Goal: Task Accomplishment & Management: Manage account settings

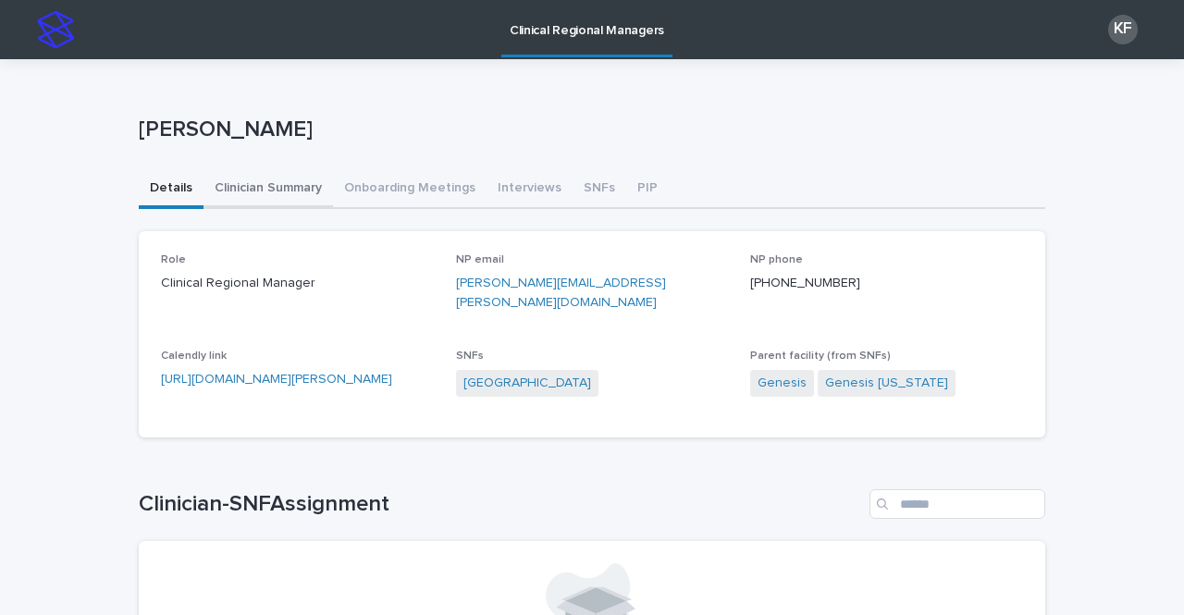
click at [233, 183] on button "Clinician Summary" at bounding box center [269, 189] width 130 height 39
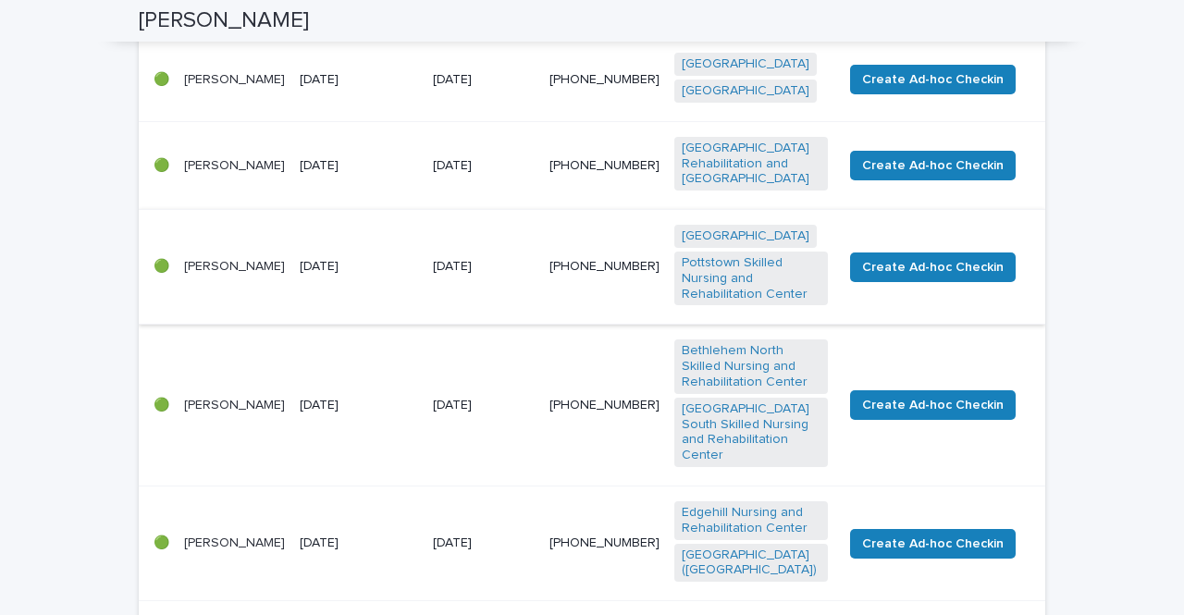
scroll to position [740, 0]
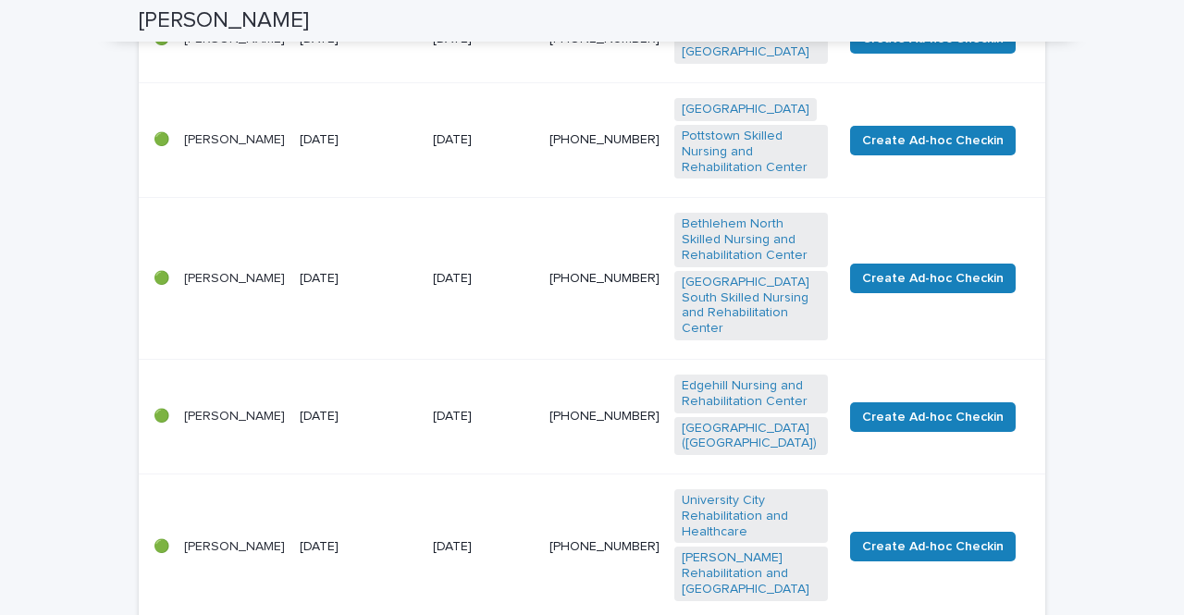
click at [259, 539] on p "[PERSON_NAME]" at bounding box center [234, 547] width 101 height 16
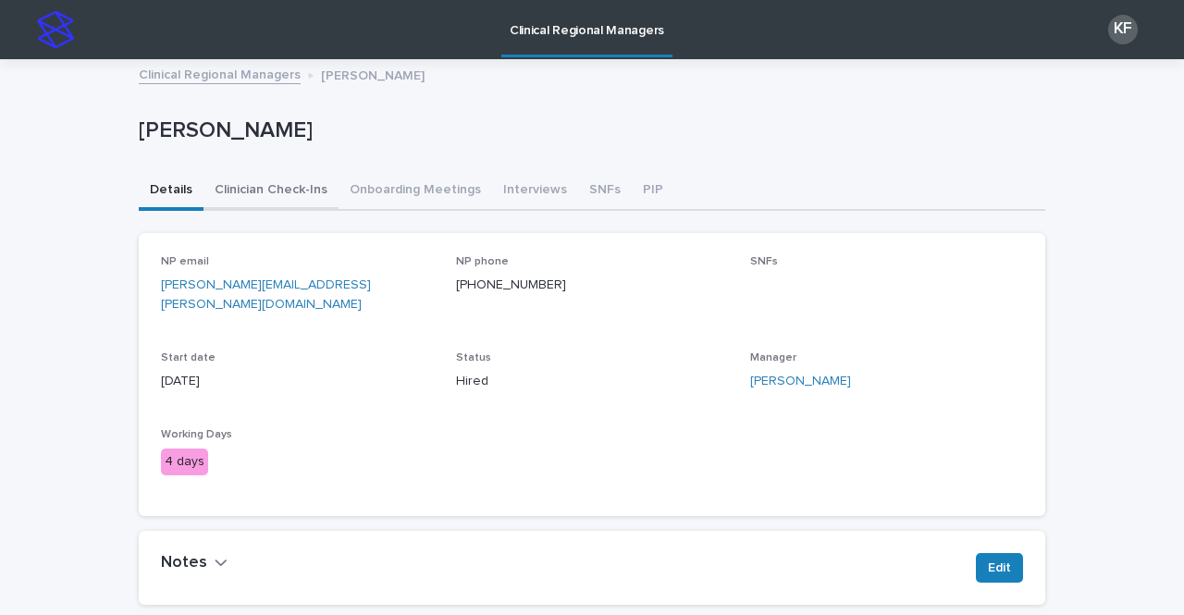
click at [300, 190] on button "Clinician Check-Ins" at bounding box center [271, 191] width 135 height 39
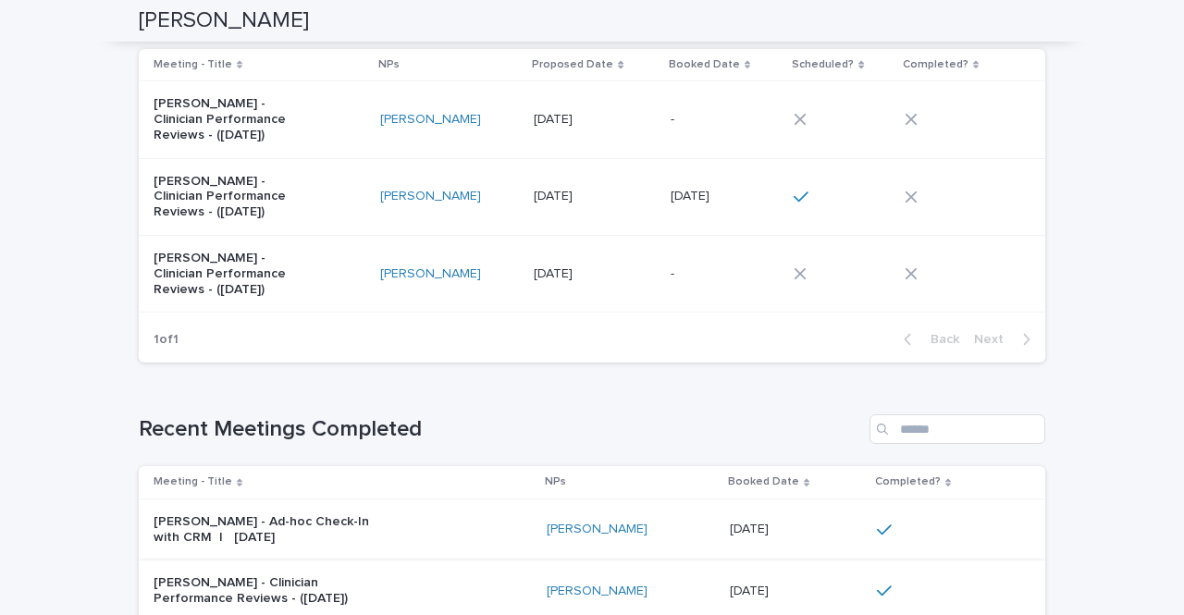
scroll to position [185, 0]
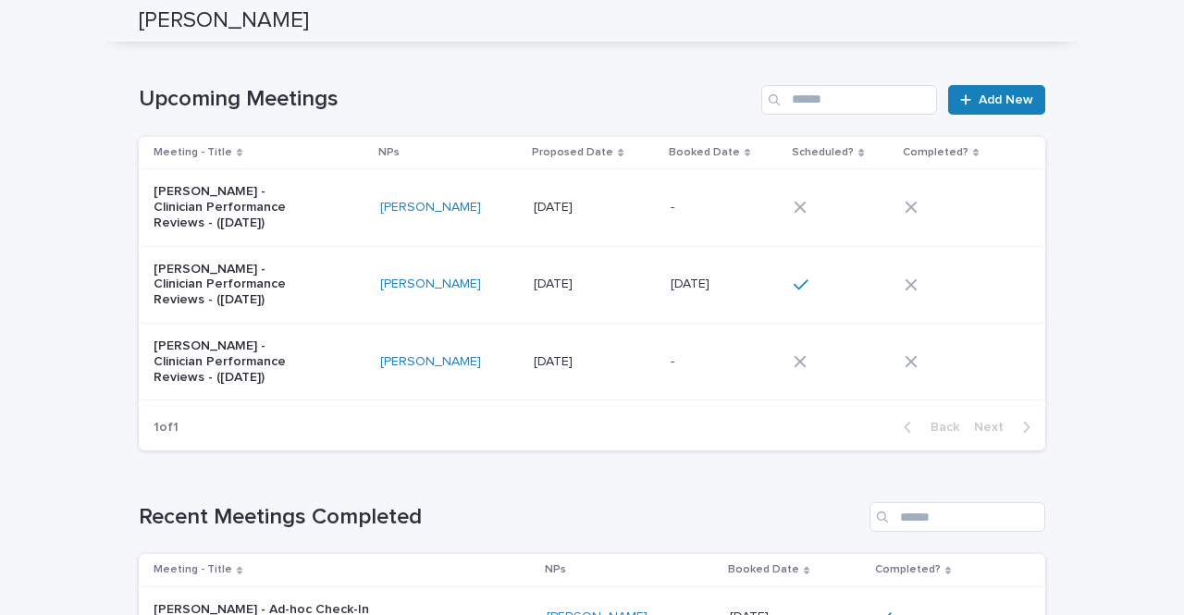
click at [918, 201] on icon at bounding box center [911, 207] width 13 height 13
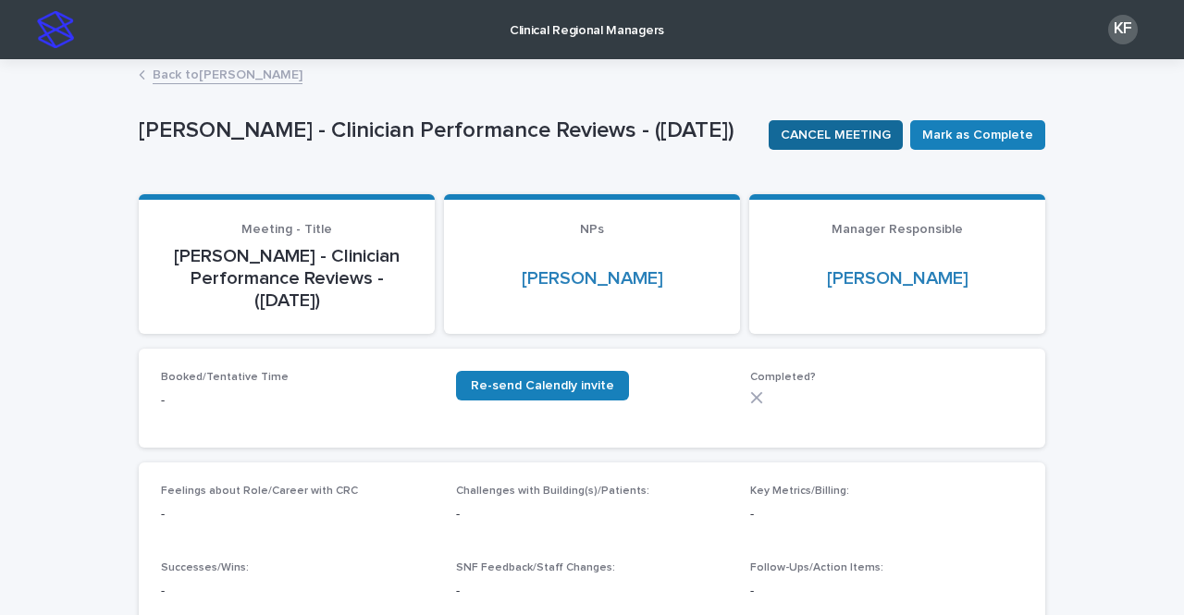
click at [843, 140] on span "CANCEL MEETING" at bounding box center [836, 135] width 110 height 19
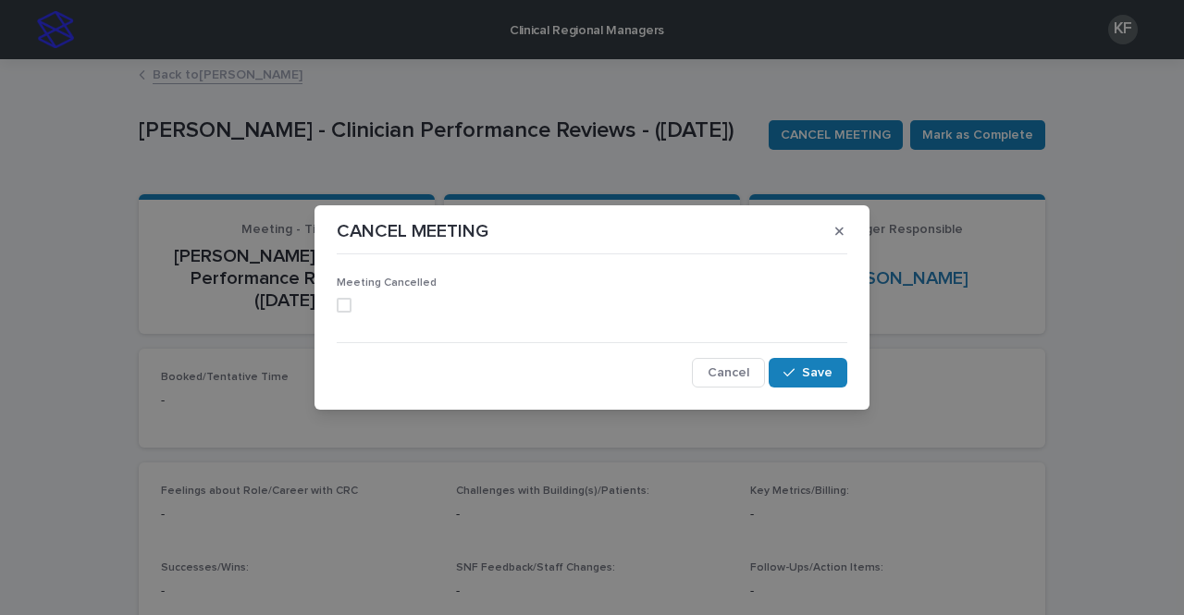
click at [351, 305] on span at bounding box center [344, 305] width 15 height 15
click at [804, 365] on button "Save" at bounding box center [808, 373] width 79 height 30
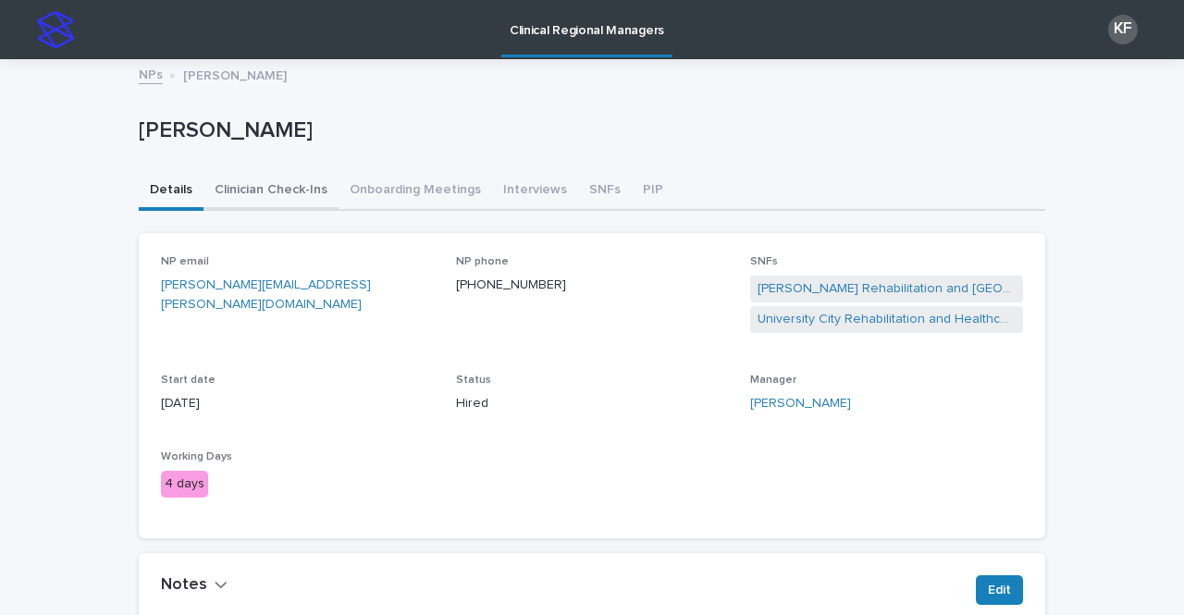
click at [260, 192] on button "Clinician Check-Ins" at bounding box center [271, 191] width 135 height 39
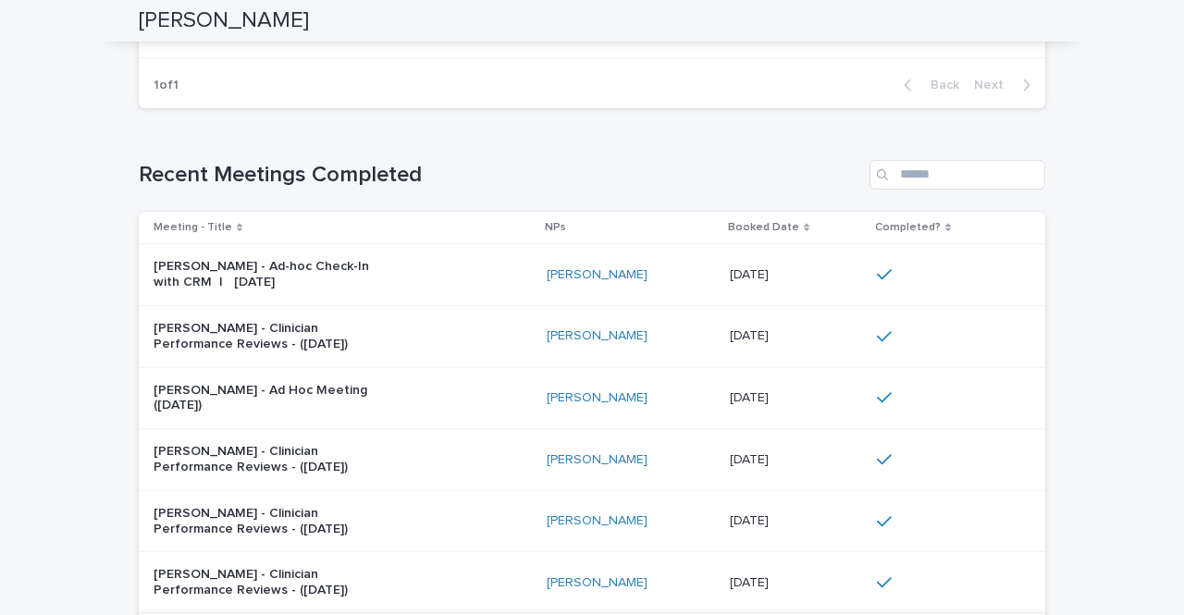
scroll to position [278, 0]
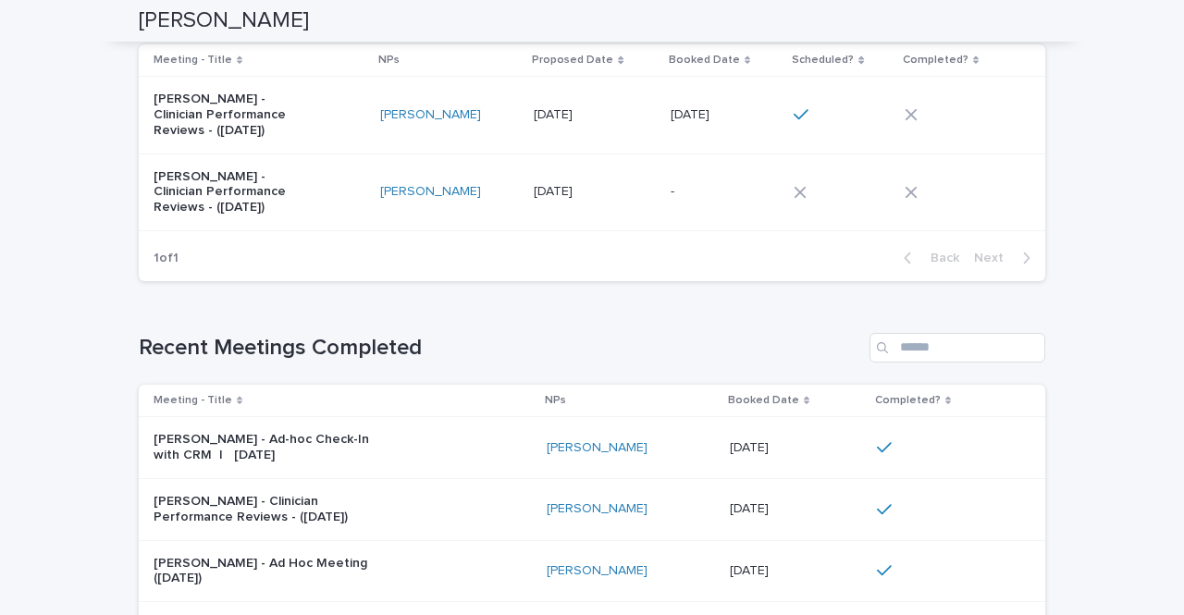
click at [715, 458] on div "[PERSON_NAME]" at bounding box center [631, 448] width 168 height 31
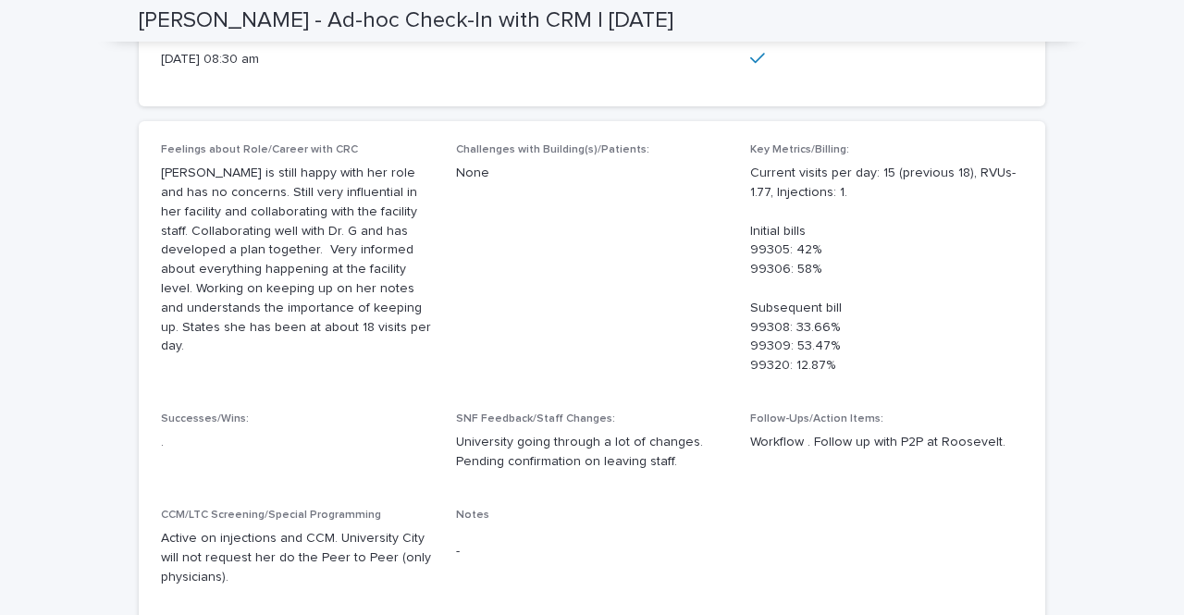
scroll to position [301, 0]
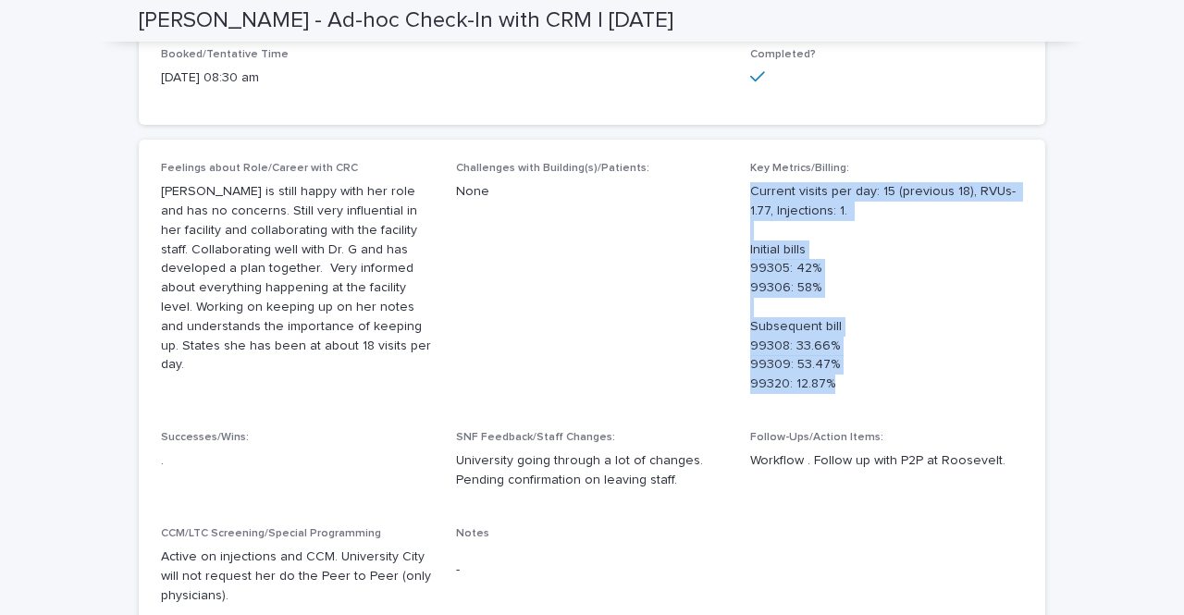
drag, startPoint x: 835, startPoint y: 397, endPoint x: 744, endPoint y: 219, distance: 199.4
click at [750, 219] on p "Current visits per day: 15 (previous 18), RVUs- 1.77, Injections: 1. Initial bi…" at bounding box center [886, 288] width 273 height 212
copy p "Current visits per day: 15 (previous 18), RVUs- 1.77, Injections: 1. Initial bi…"
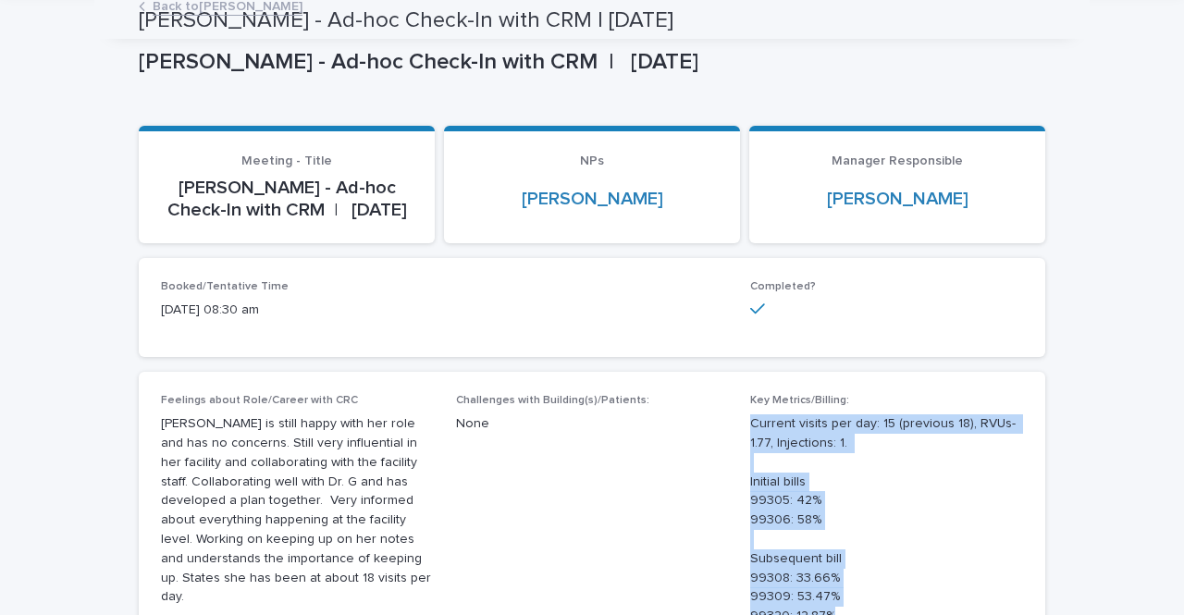
scroll to position [0, 0]
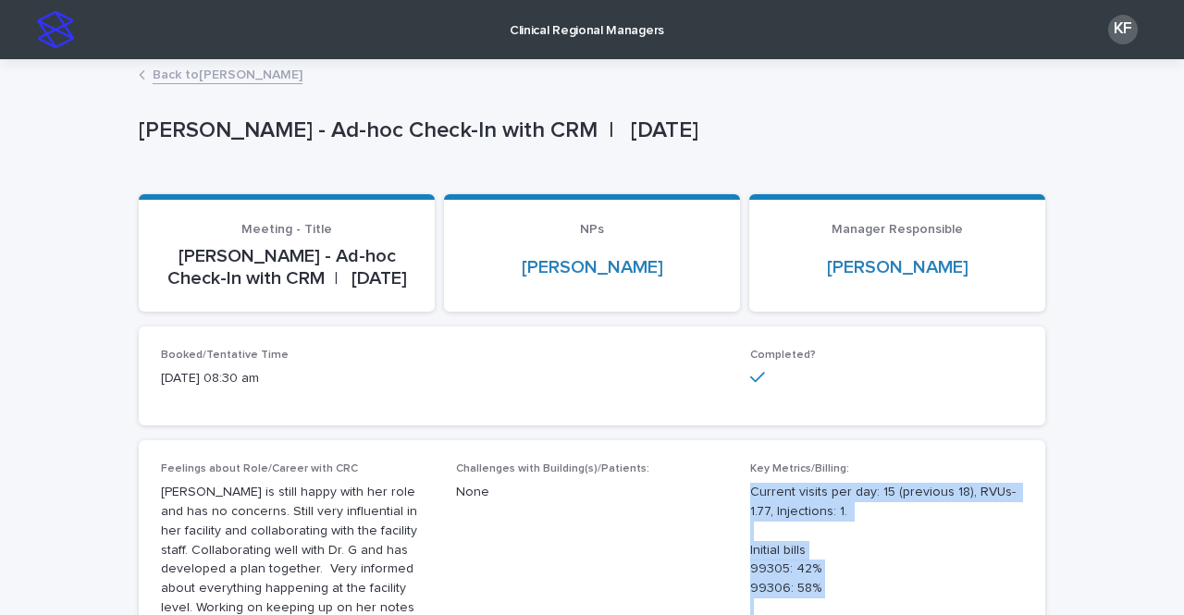
click at [196, 71] on link "Back to Natasha Swygert-Williams" at bounding box center [228, 73] width 150 height 21
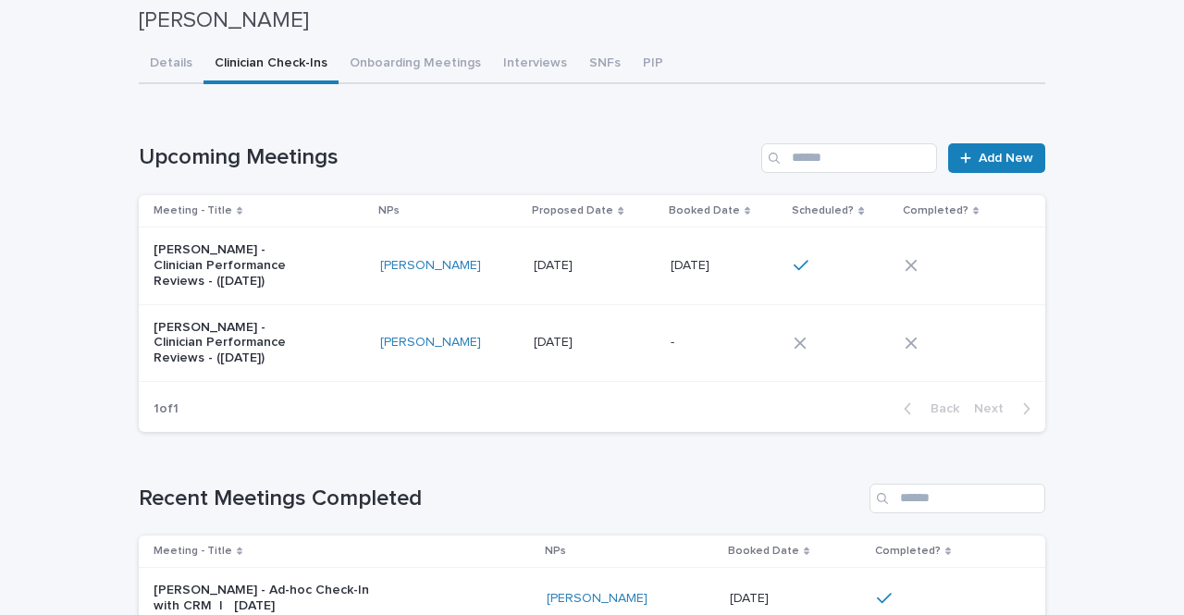
scroll to position [93, 0]
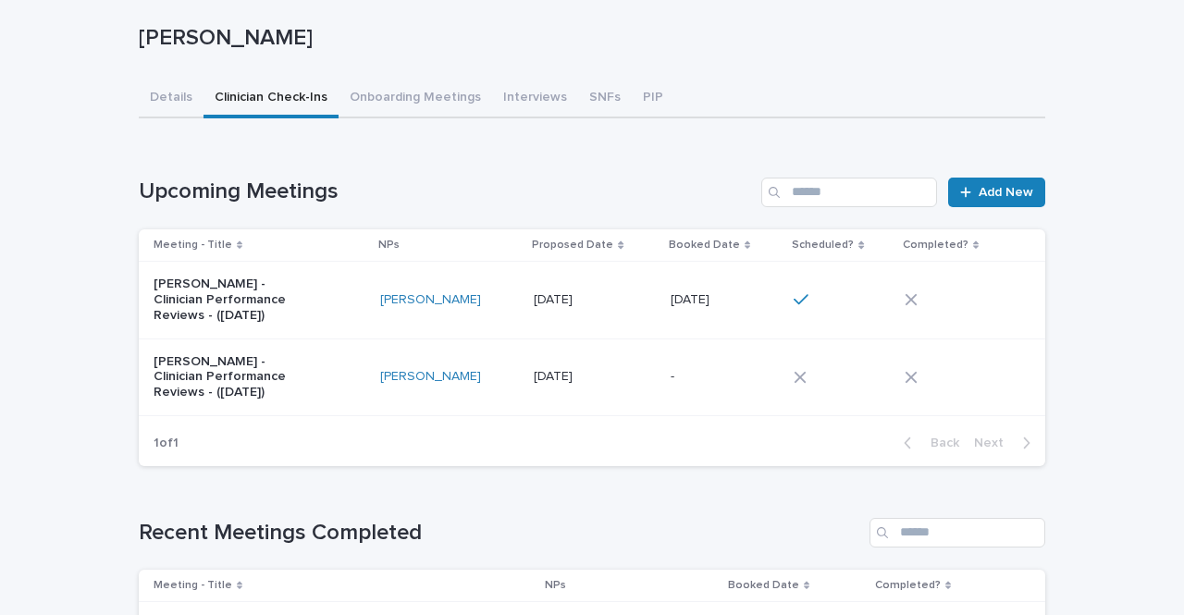
click at [576, 301] on p "[DATE]" at bounding box center [555, 298] width 43 height 19
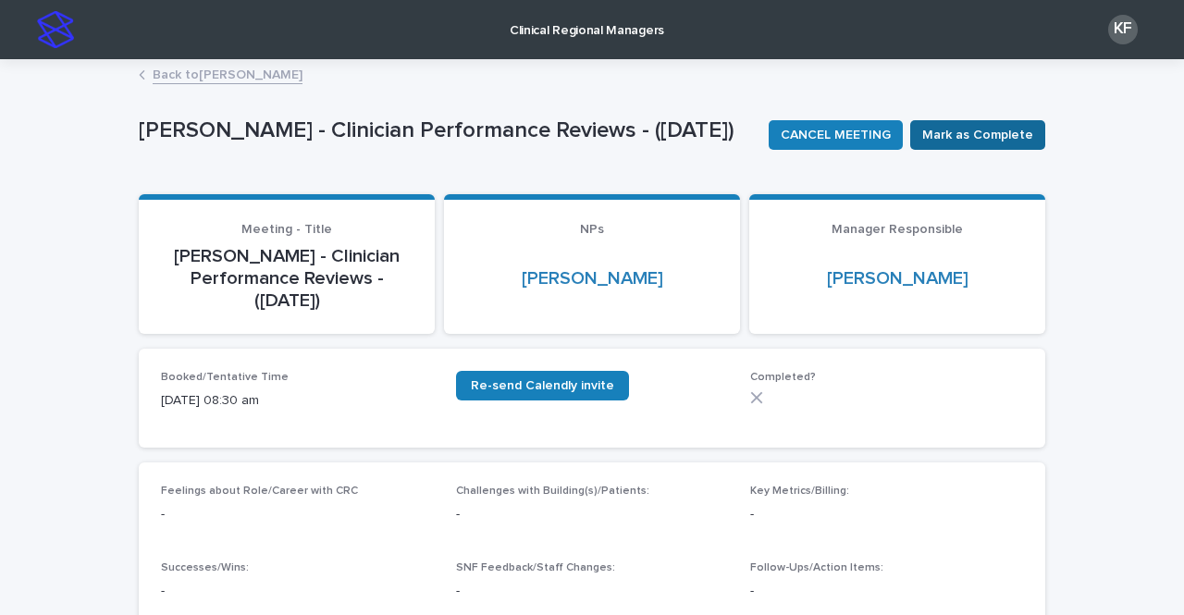
click at [992, 130] on span "Mark as Complete" at bounding box center [977, 135] width 111 height 19
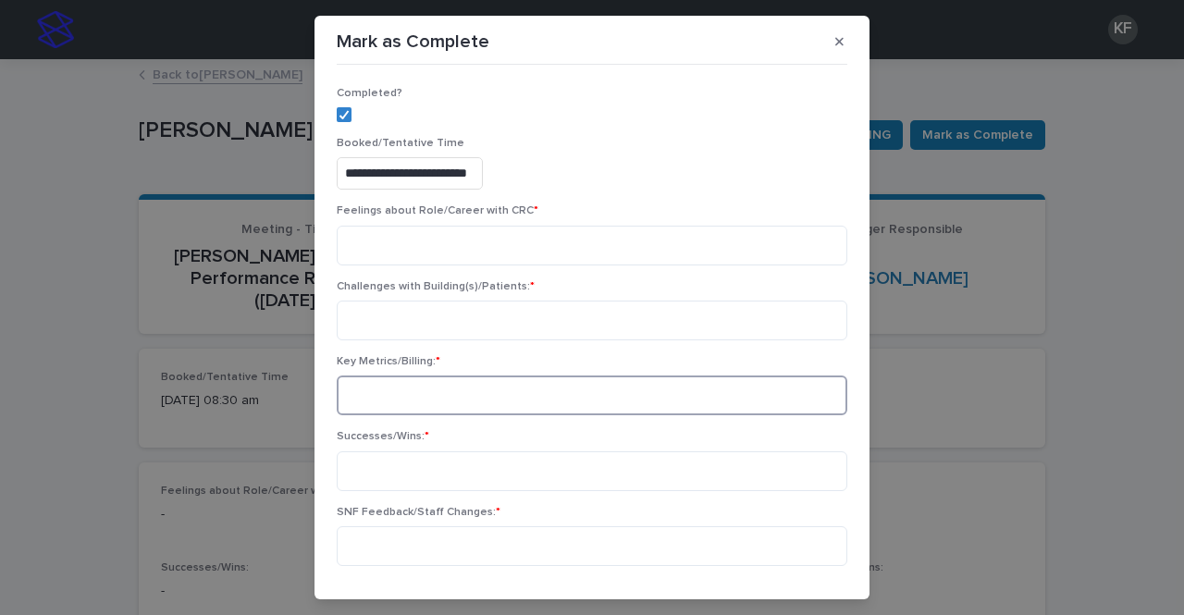
click at [377, 393] on textarea at bounding box center [592, 396] width 511 height 40
paste textarea "**********"
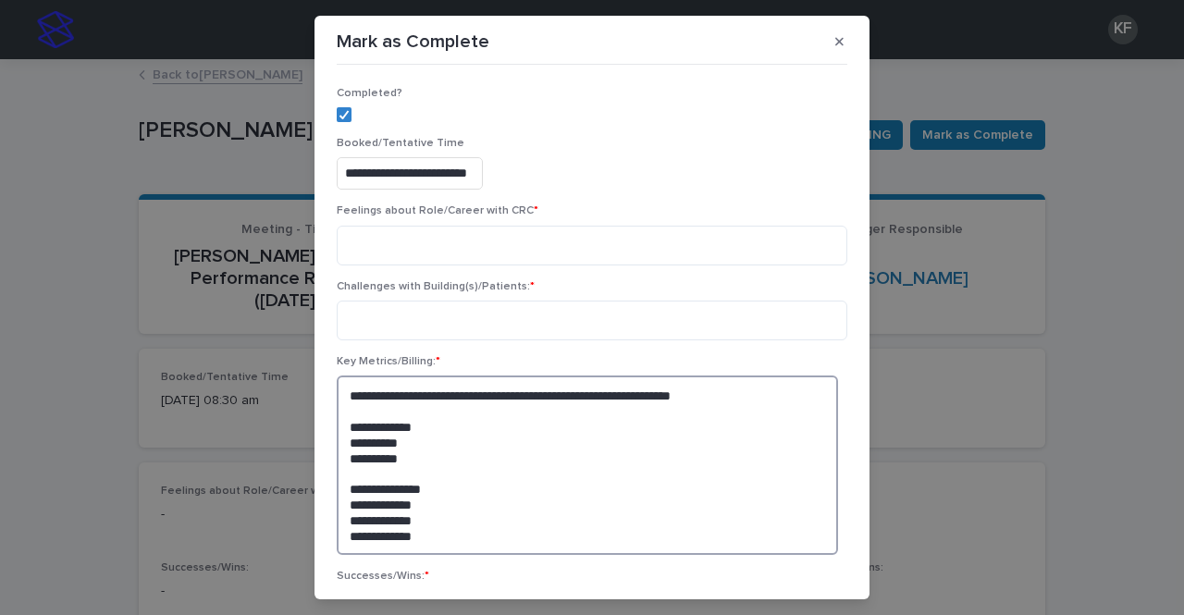
click at [618, 393] on textarea "**********" at bounding box center [587, 465] width 501 height 179
click at [401, 441] on textarea "**********" at bounding box center [587, 465] width 501 height 179
click at [406, 456] on textarea "**********" at bounding box center [587, 465] width 501 height 179
drag, startPoint x: 419, startPoint y: 502, endPoint x: 388, endPoint y: 502, distance: 31.5
click at [388, 502] on textarea "**********" at bounding box center [587, 465] width 501 height 179
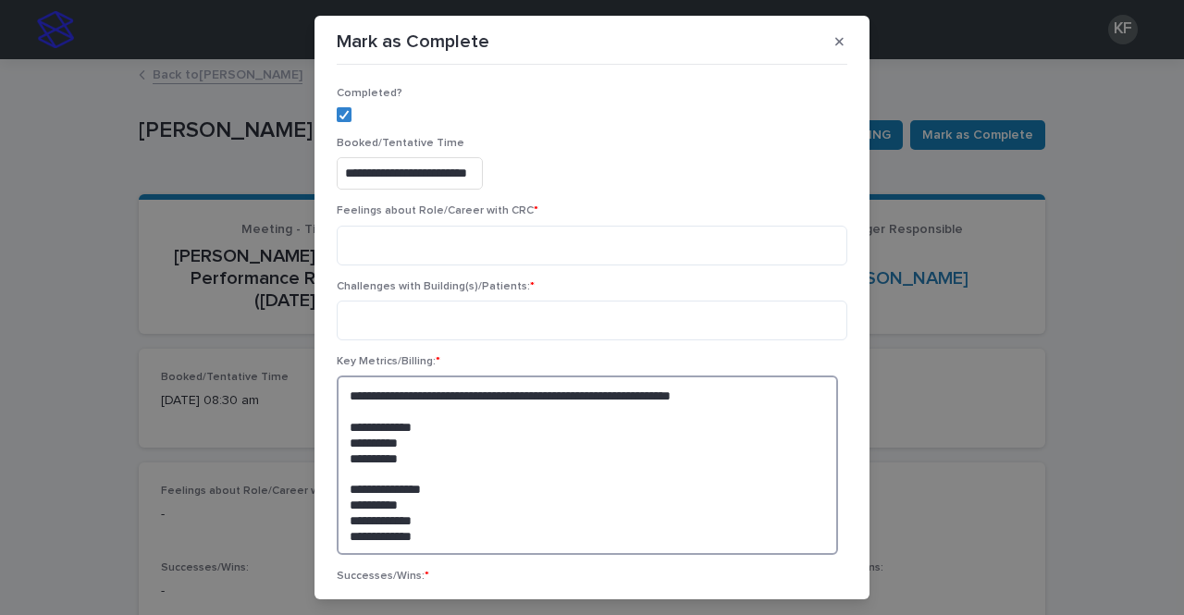
drag, startPoint x: 420, startPoint y: 523, endPoint x: 385, endPoint y: 521, distance: 35.2
click at [385, 521] on textarea "**********" at bounding box center [587, 465] width 501 height 179
click at [479, 396] on textarea "**********" at bounding box center [587, 465] width 501 height 179
drag, startPoint x: 480, startPoint y: 396, endPoint x: 466, endPoint y: 398, distance: 14.0
click at [466, 398] on textarea "**********" at bounding box center [587, 465] width 501 height 179
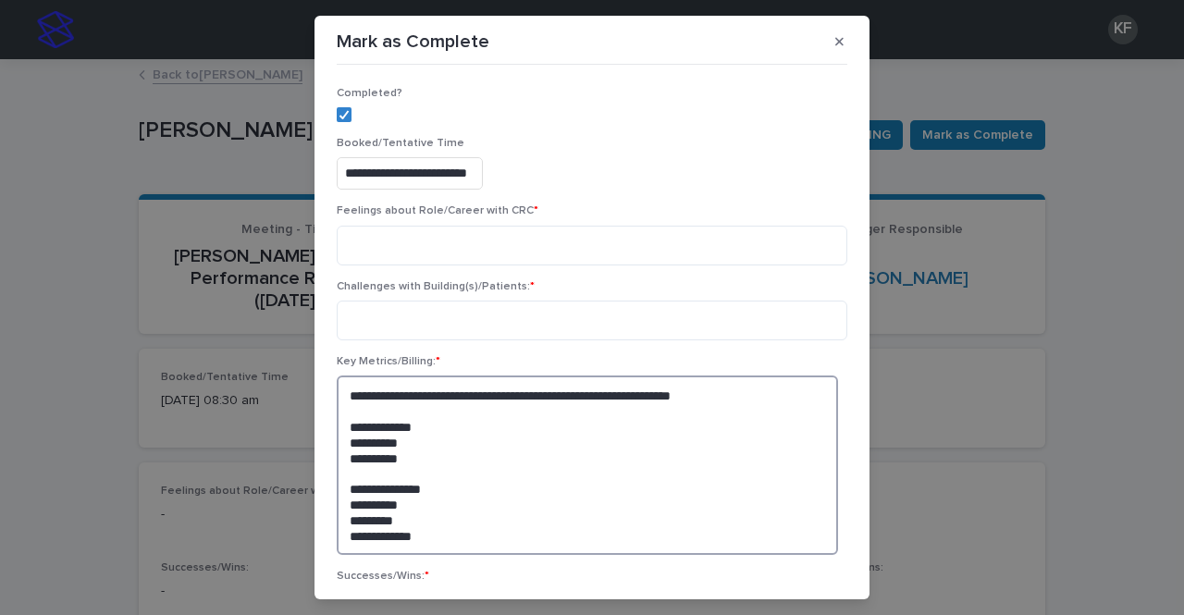
drag, startPoint x: 556, startPoint y: 397, endPoint x: 482, endPoint y: 396, distance: 74.0
click at [482, 396] on textarea "**********" at bounding box center [587, 465] width 501 height 179
type textarea "**********"
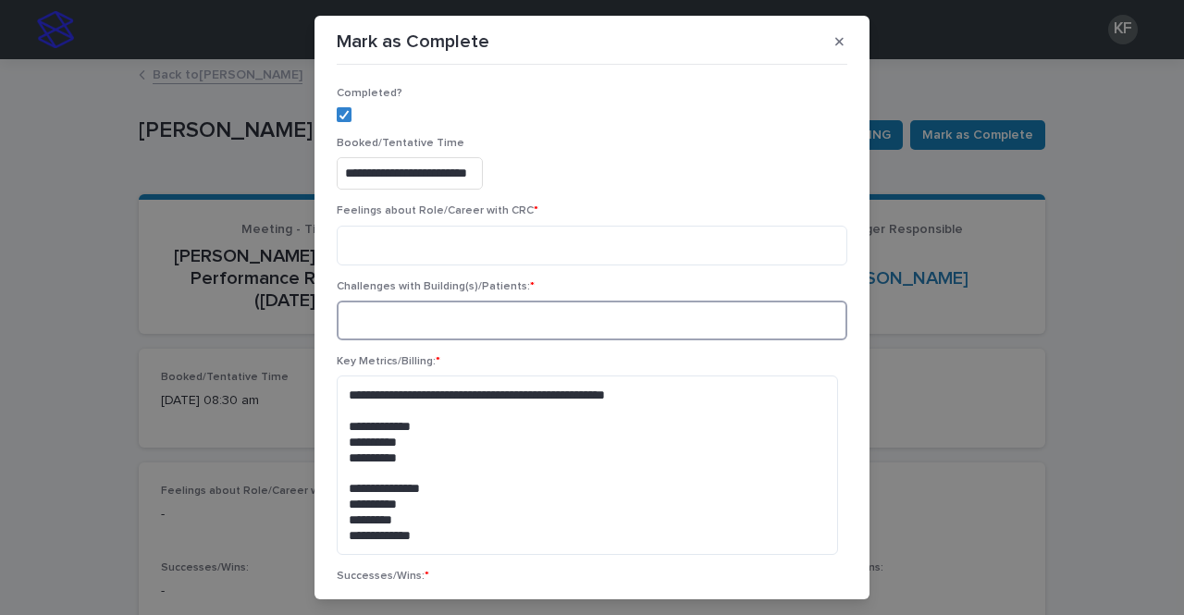
click at [390, 328] on textarea at bounding box center [592, 321] width 511 height 40
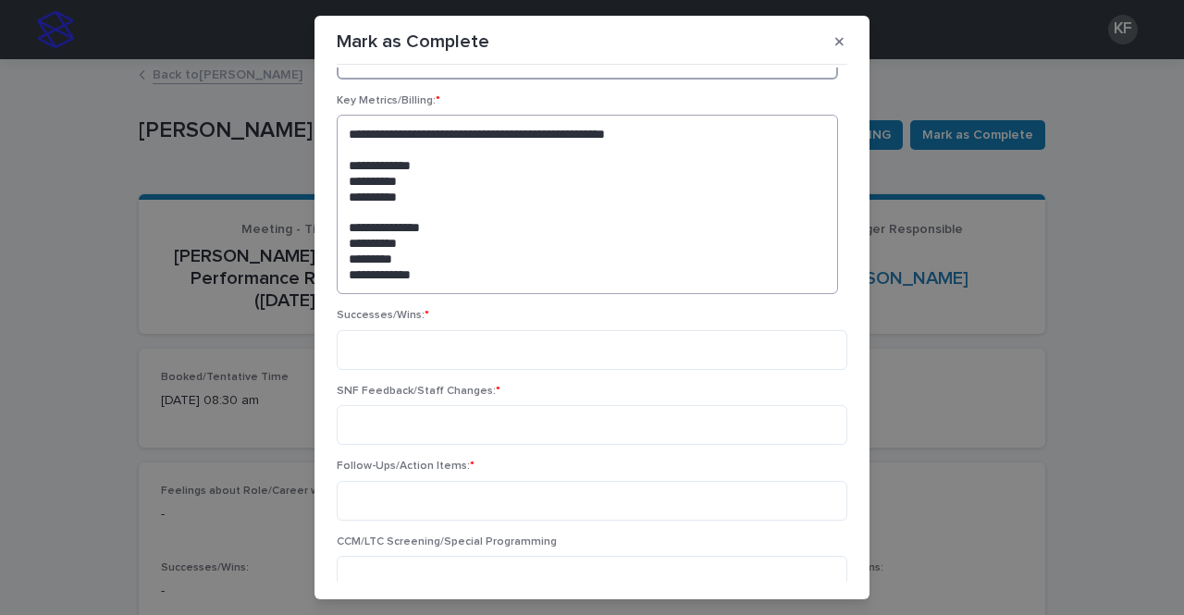
scroll to position [278, 0]
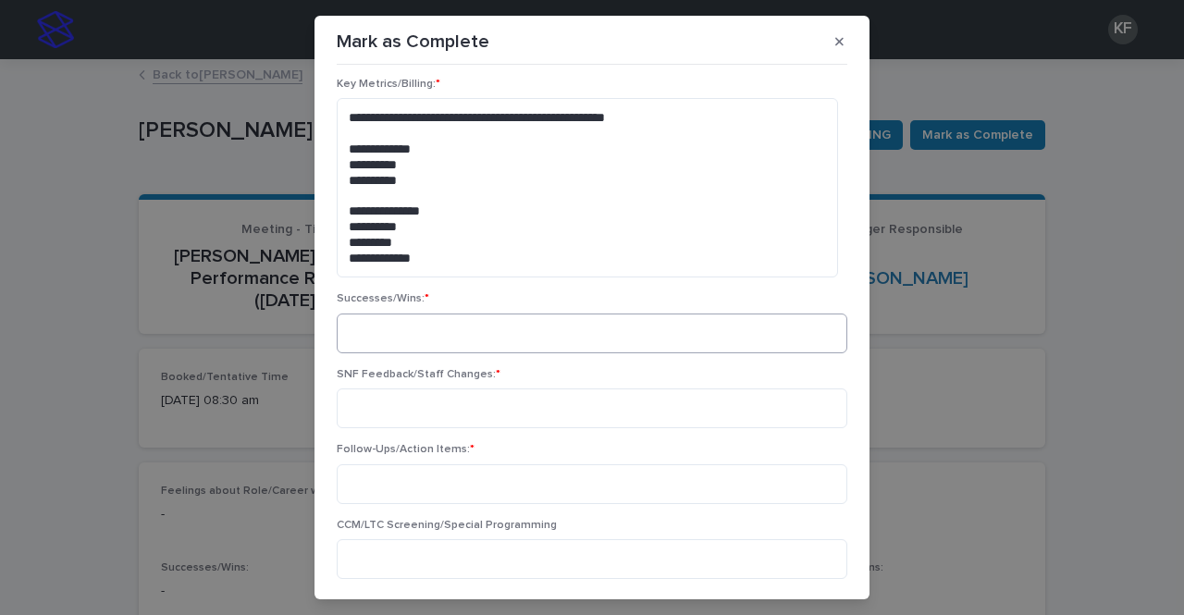
type textarea "****"
click at [370, 342] on textarea at bounding box center [592, 334] width 511 height 40
type textarea "*"
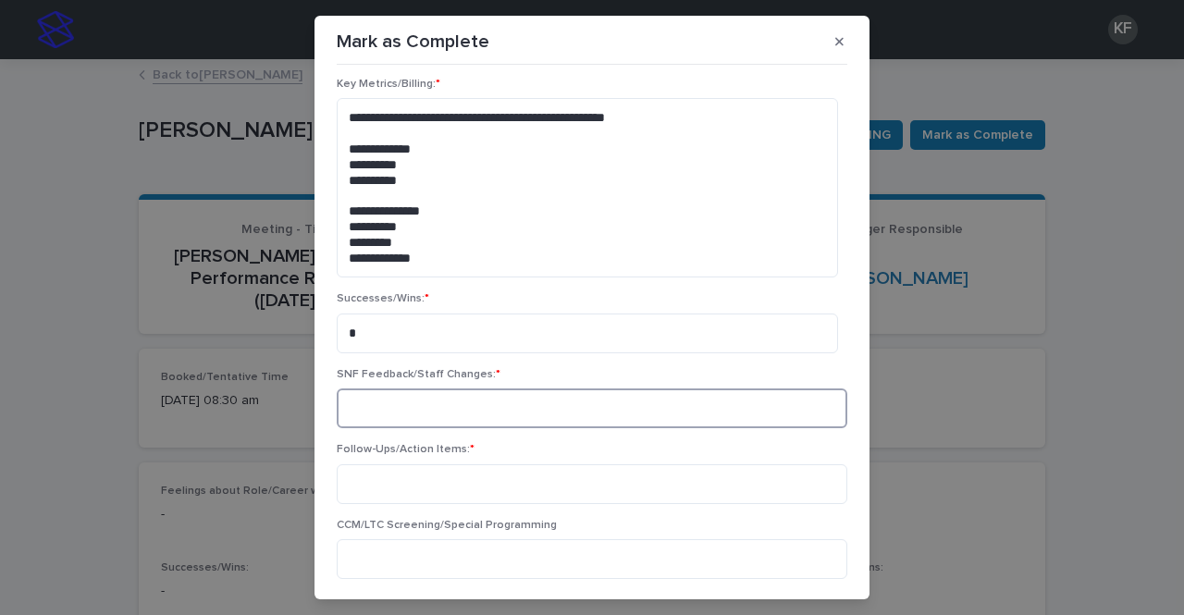
click at [377, 414] on textarea at bounding box center [592, 409] width 511 height 40
type textarea "****"
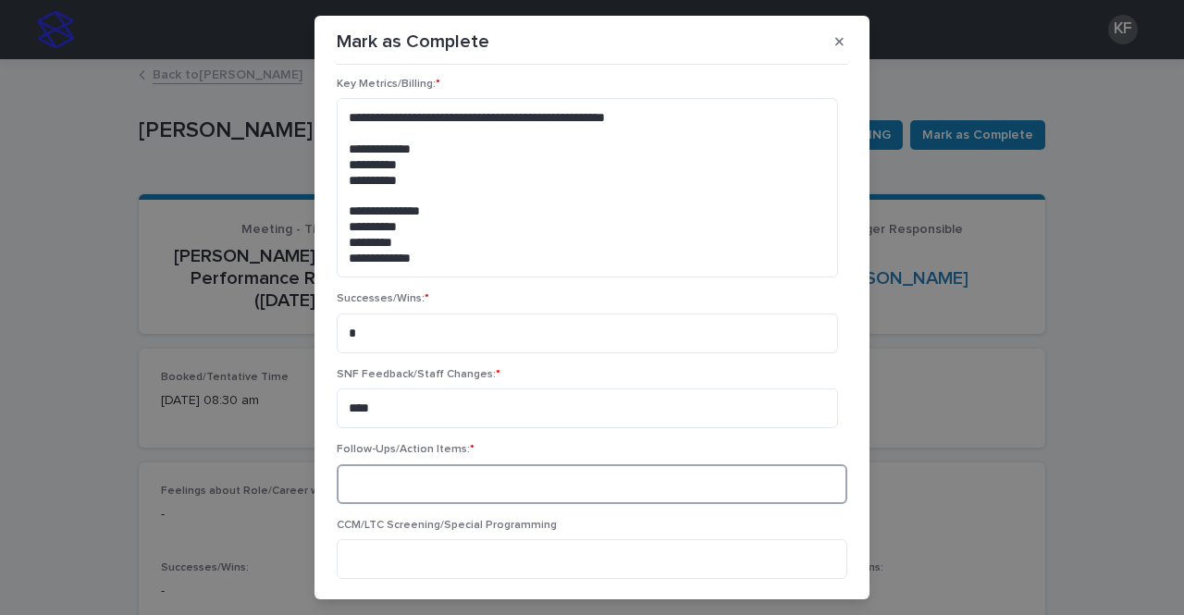
click at [398, 495] on textarea at bounding box center [592, 484] width 511 height 40
type textarea "****"
click at [374, 555] on textarea at bounding box center [592, 559] width 511 height 40
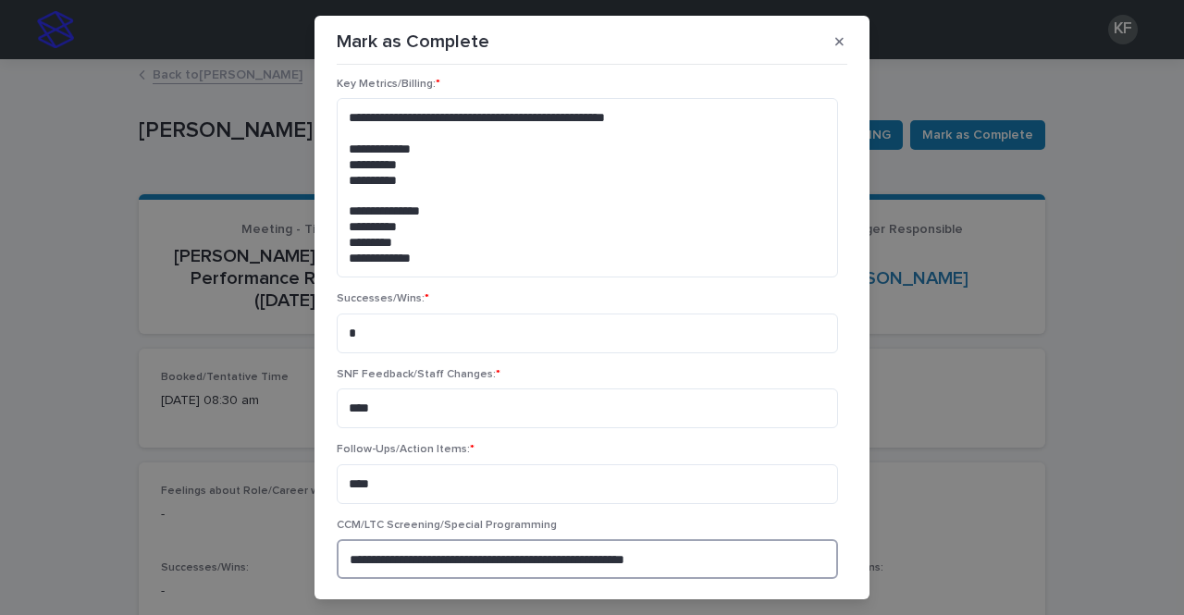
type textarea "**********"
click at [530, 388] on div "SNF Feedback/Staff Changes: * ****" at bounding box center [592, 405] width 511 height 75
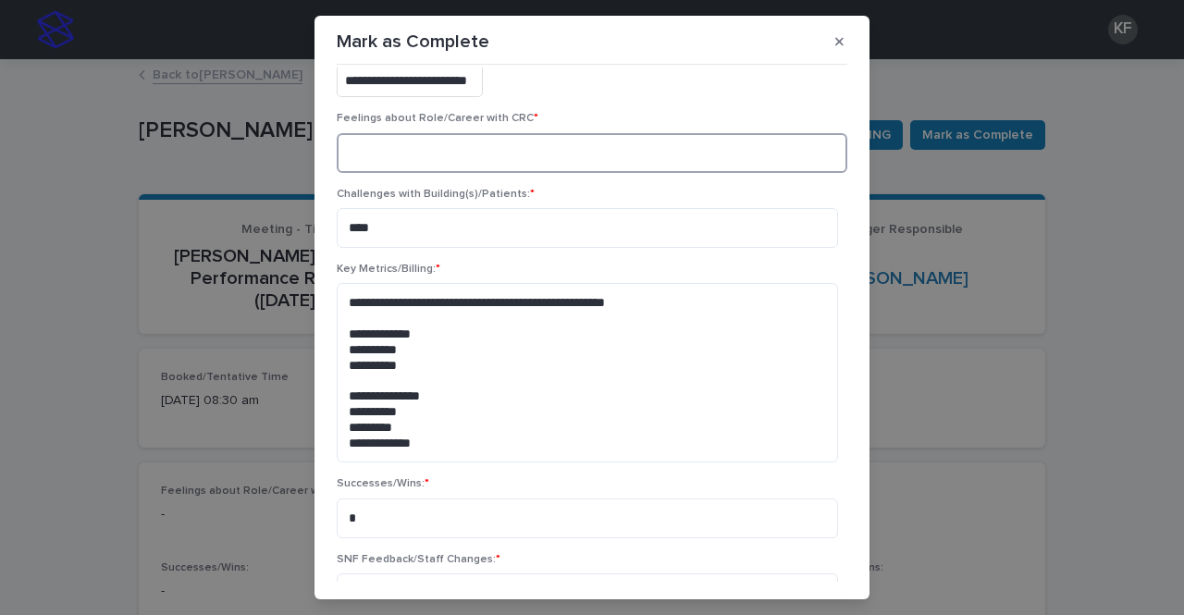
click at [384, 155] on textarea at bounding box center [592, 153] width 511 height 40
click at [381, 155] on textarea at bounding box center [592, 153] width 511 height 40
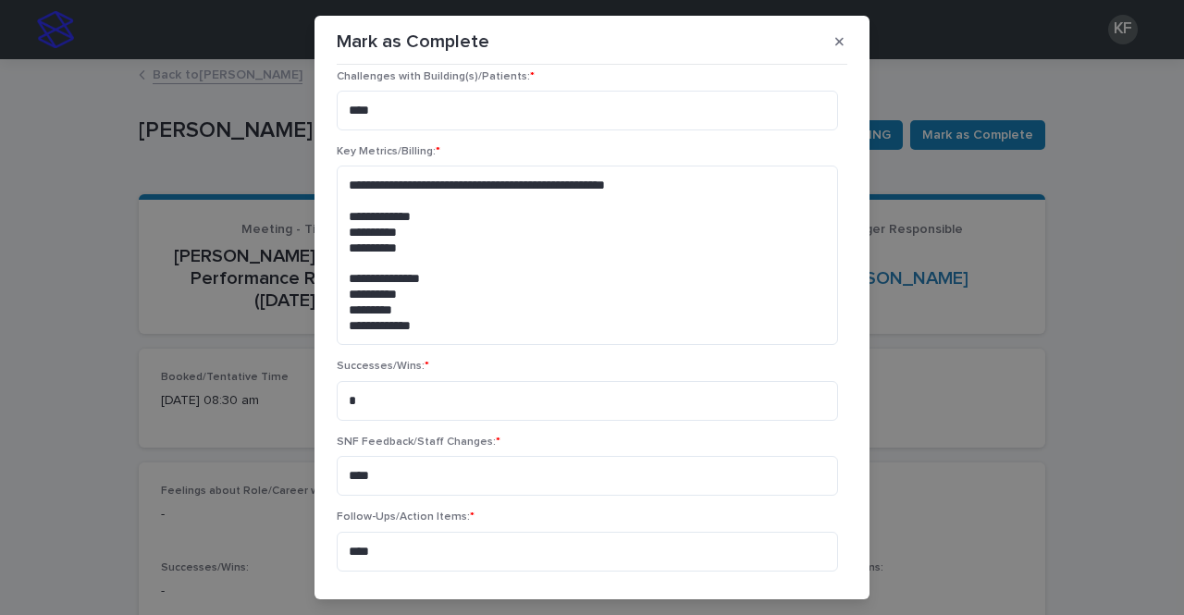
scroll to position [278, 0]
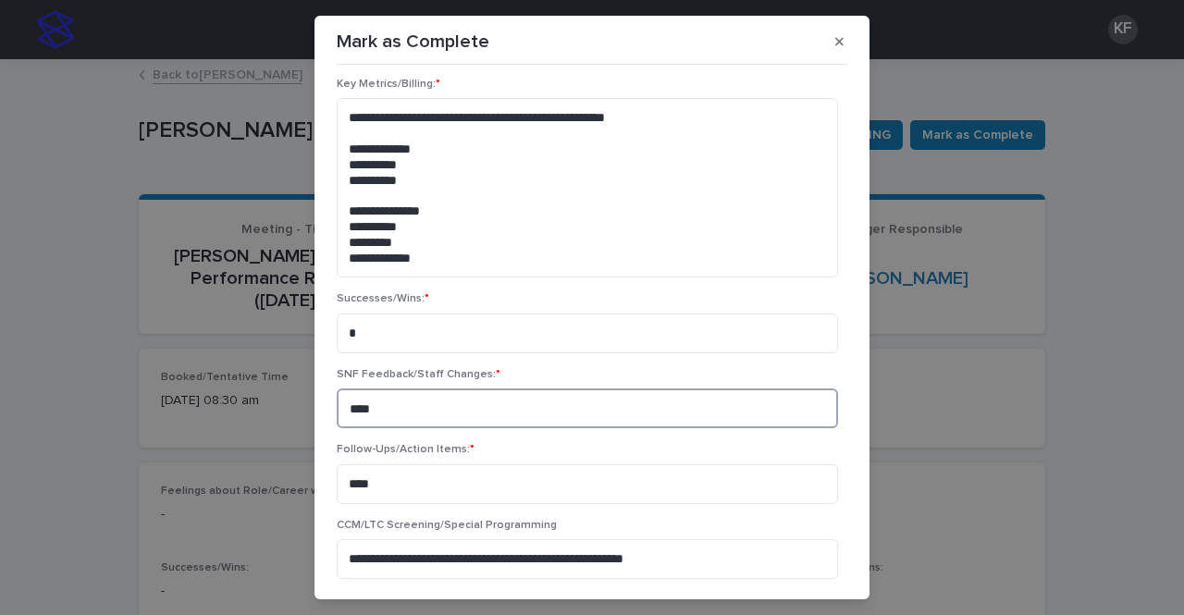
drag, startPoint x: 353, startPoint y: 409, endPoint x: 295, endPoint y: 409, distance: 57.4
click at [295, 409] on div "**********" at bounding box center [592, 307] width 1184 height 615
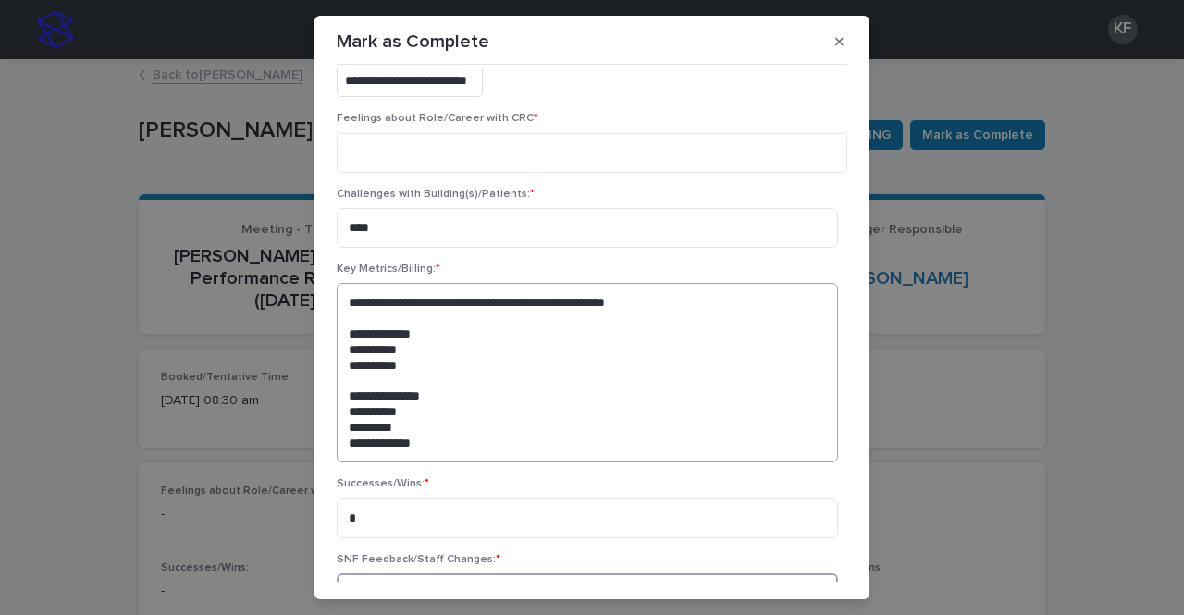
scroll to position [0, 0]
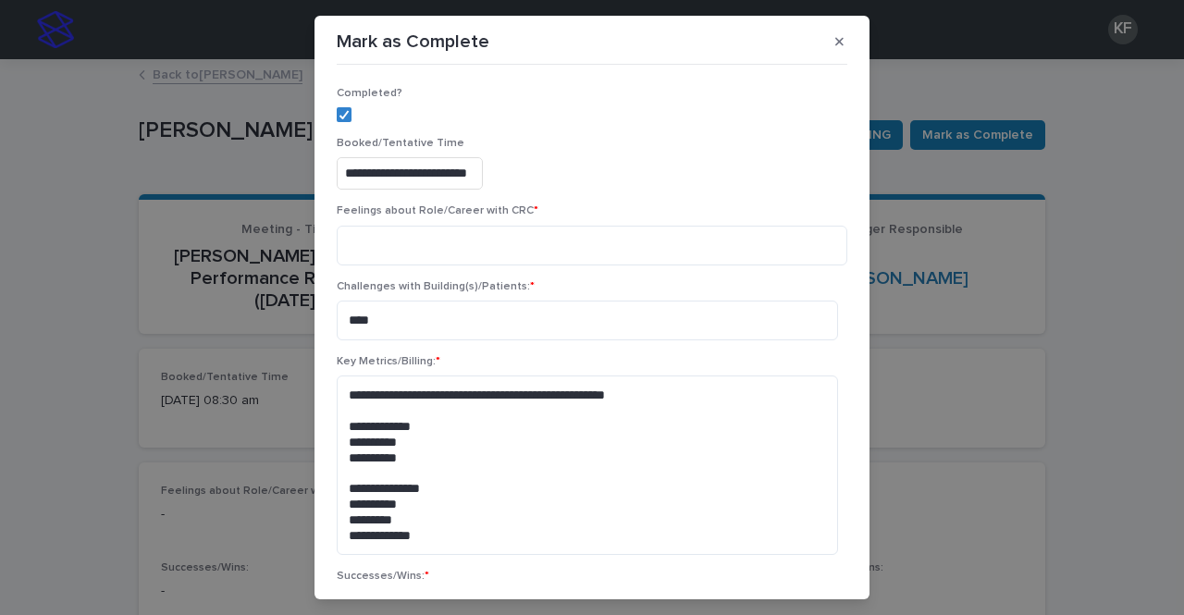
type textarea "**********"
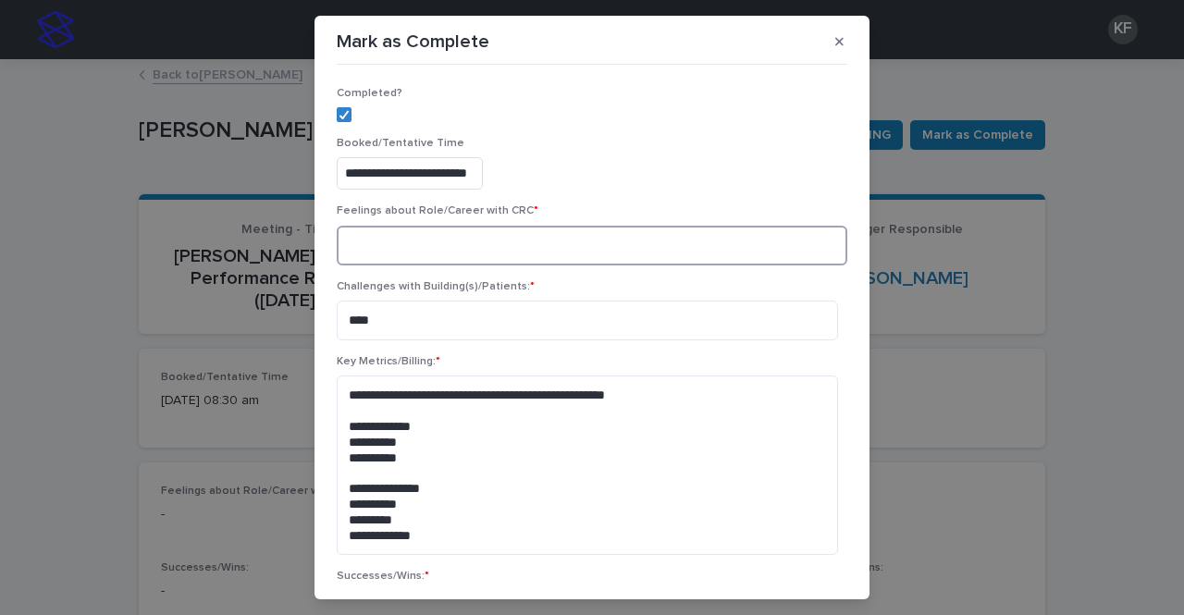
click at [451, 243] on textarea at bounding box center [592, 246] width 511 height 40
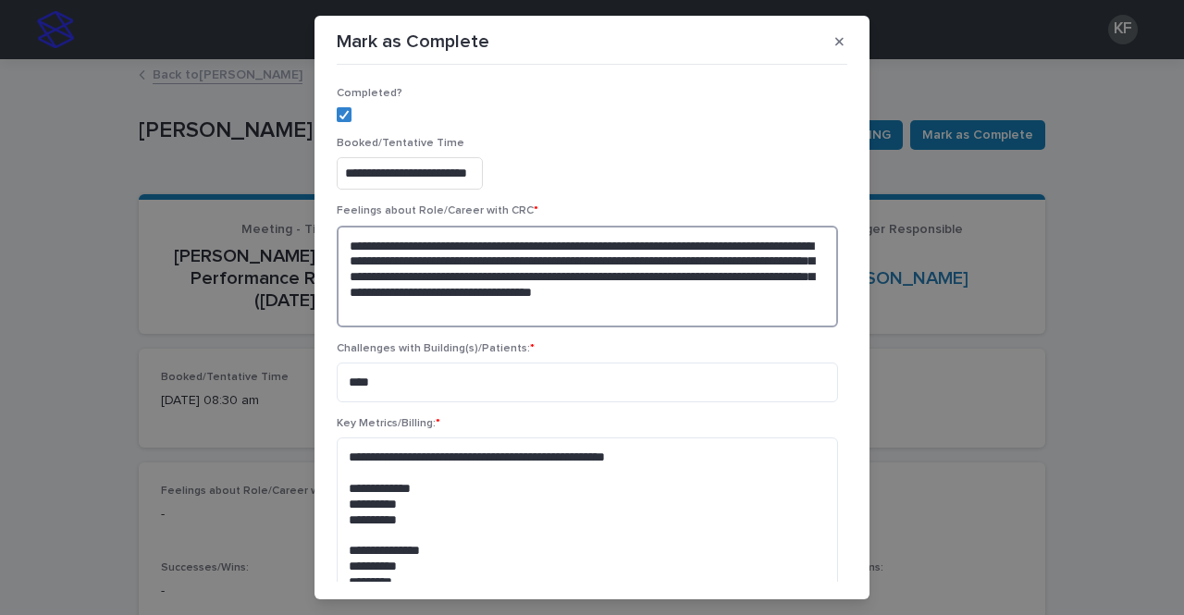
click at [484, 296] on textarea "**********" at bounding box center [587, 277] width 501 height 102
click at [475, 248] on textarea "**********" at bounding box center [587, 277] width 501 height 102
click at [487, 245] on textarea "**********" at bounding box center [587, 277] width 501 height 102
click at [391, 307] on textarea "**********" at bounding box center [587, 277] width 501 height 102
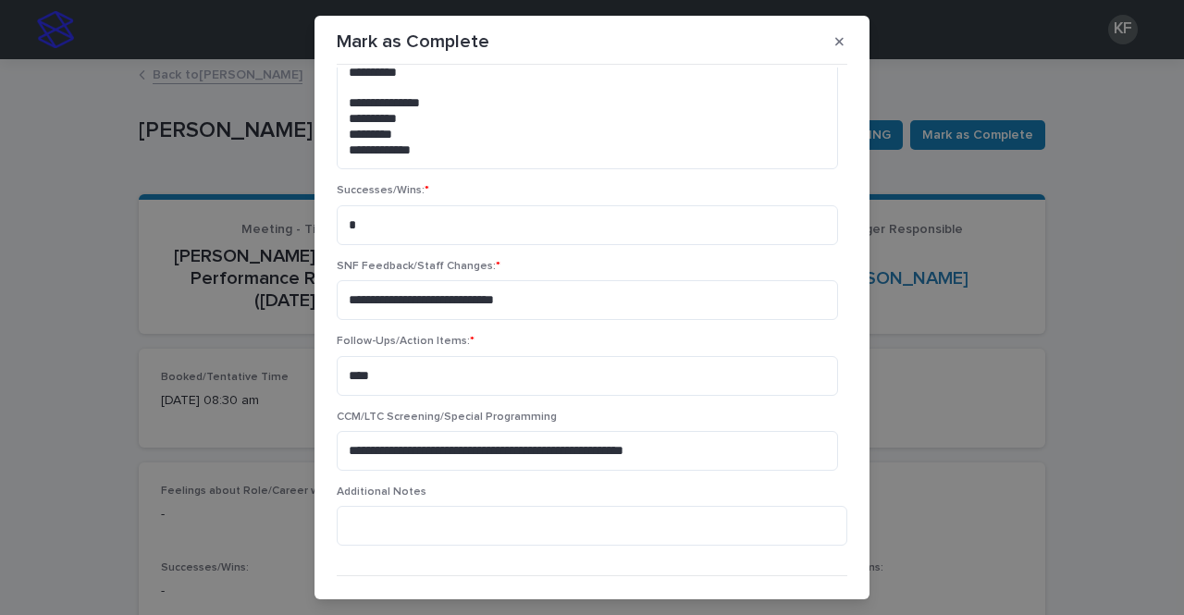
scroll to position [487, 0]
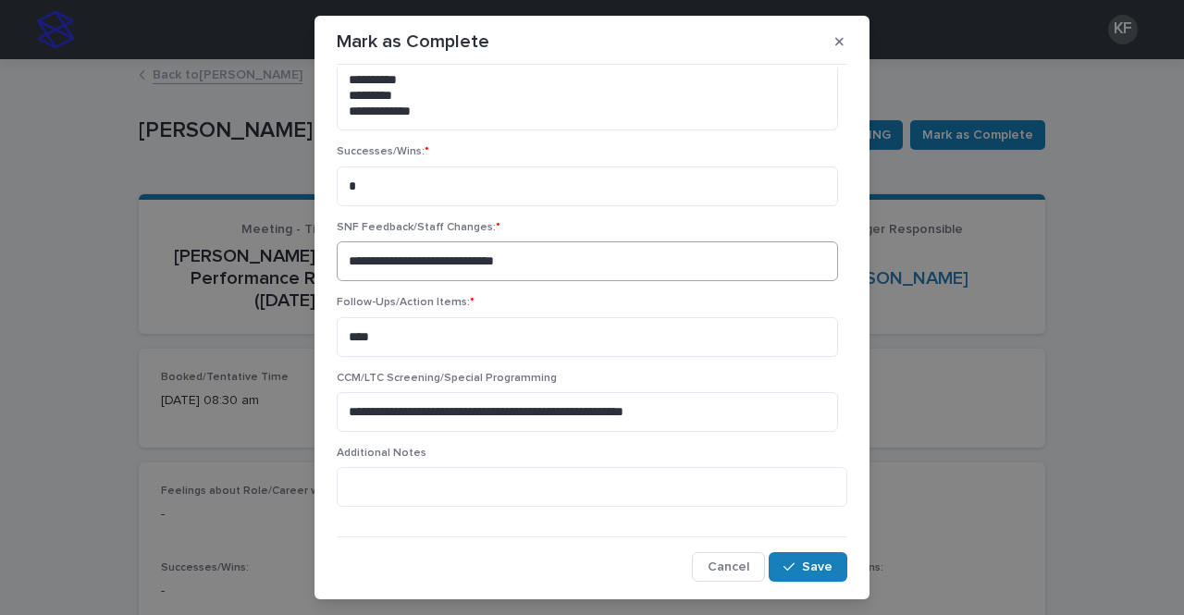
type textarea "**********"
click at [515, 260] on textarea "**********" at bounding box center [587, 261] width 501 height 40
type textarea "**********"
click at [803, 570] on span "Save" at bounding box center [817, 567] width 31 height 13
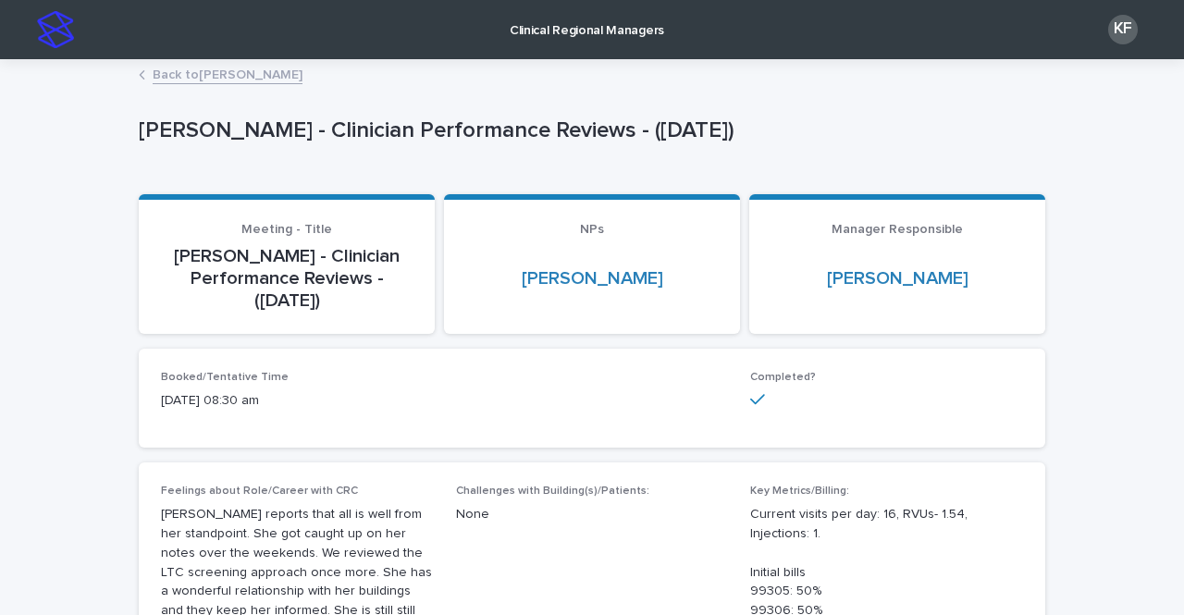
click at [280, 70] on link "Back to Natasha Swygert-Williams" at bounding box center [228, 73] width 150 height 21
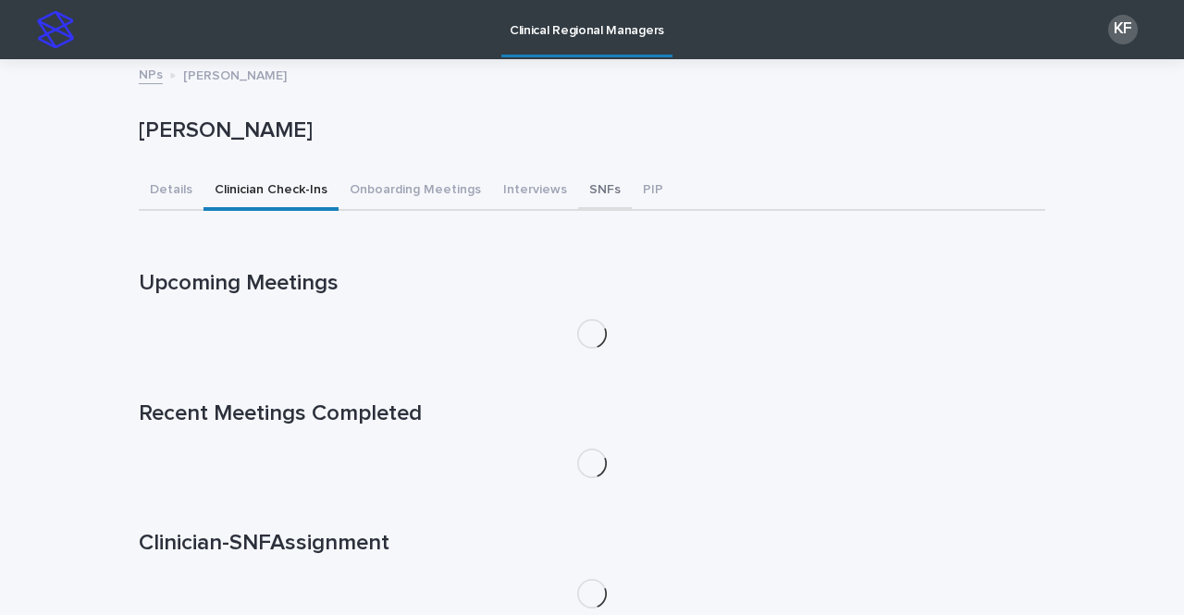
click at [586, 191] on button "SNFs" at bounding box center [605, 191] width 54 height 39
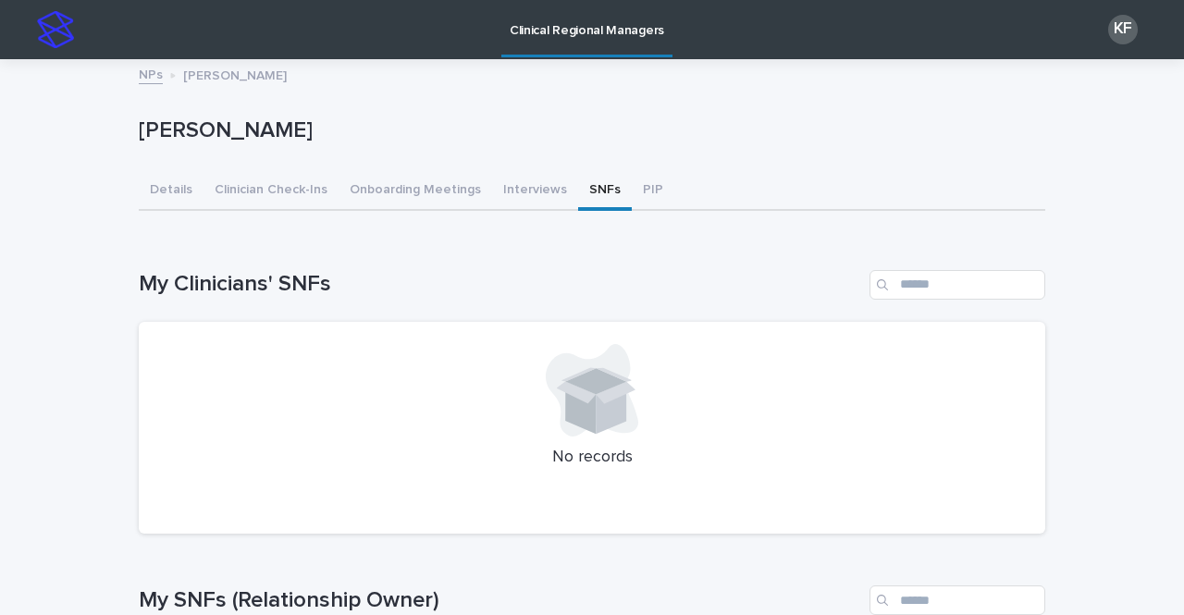
click at [610, 30] on p "Clinical Regional Managers" at bounding box center [587, 19] width 155 height 39
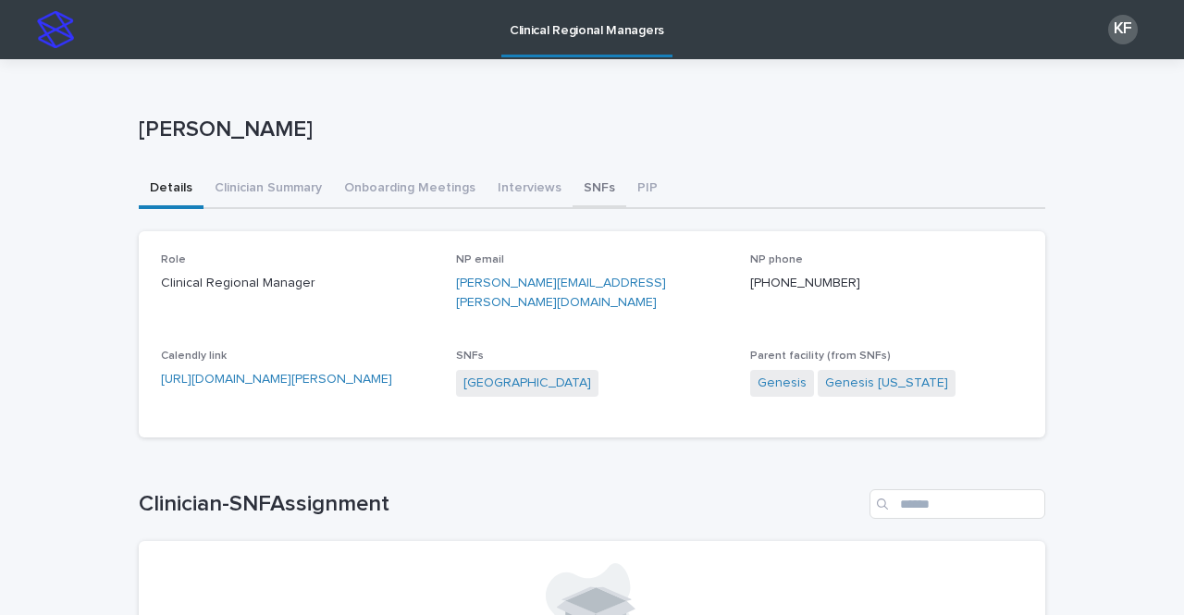
click at [588, 188] on button "SNFs" at bounding box center [600, 189] width 54 height 39
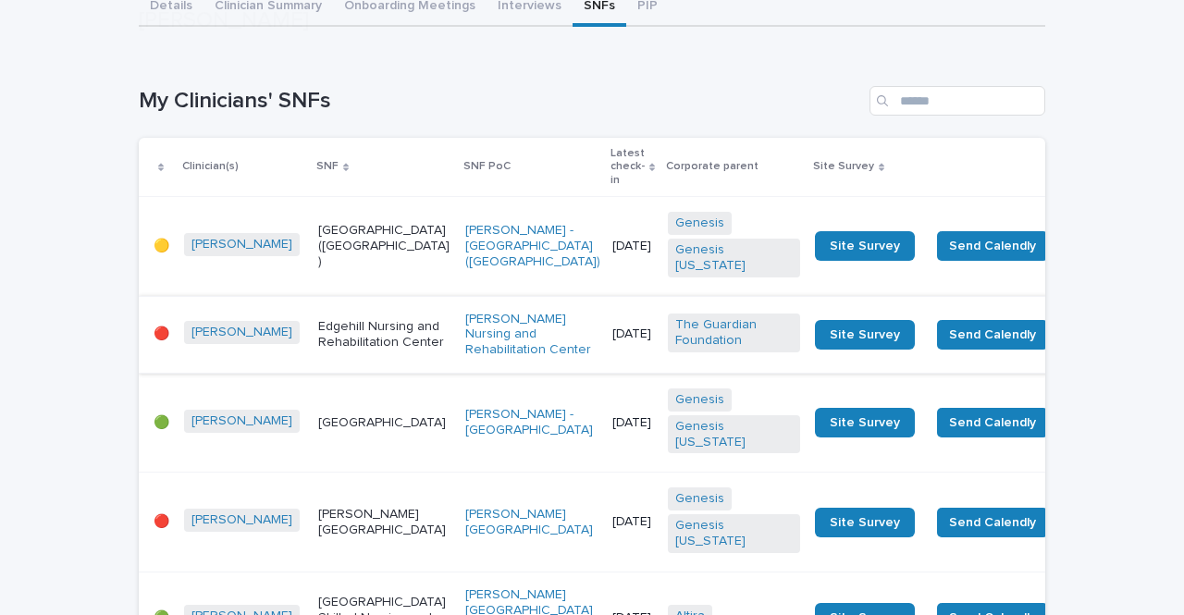
scroll to position [555, 0]
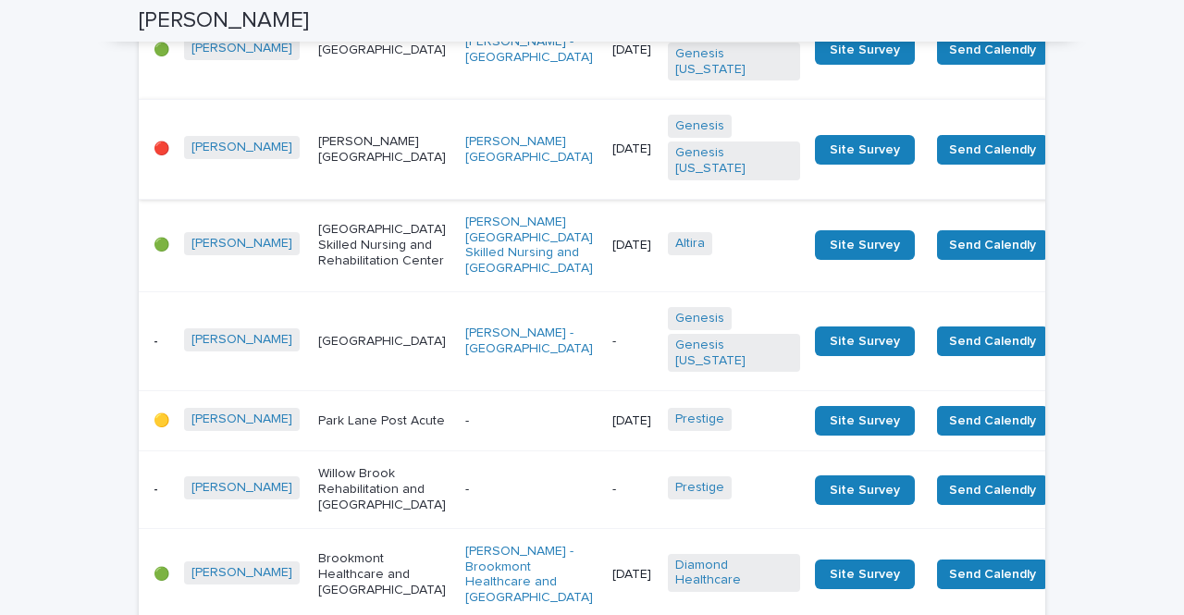
click at [1068, 159] on span "Send Survey" at bounding box center [1106, 150] width 77 height 19
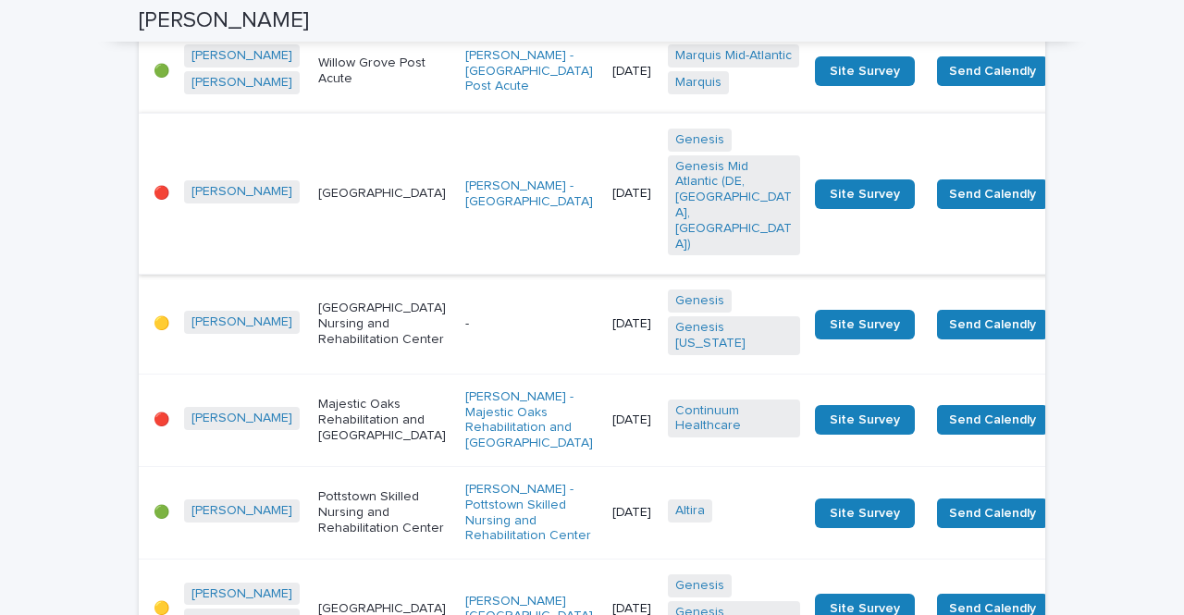
scroll to position [1388, 0]
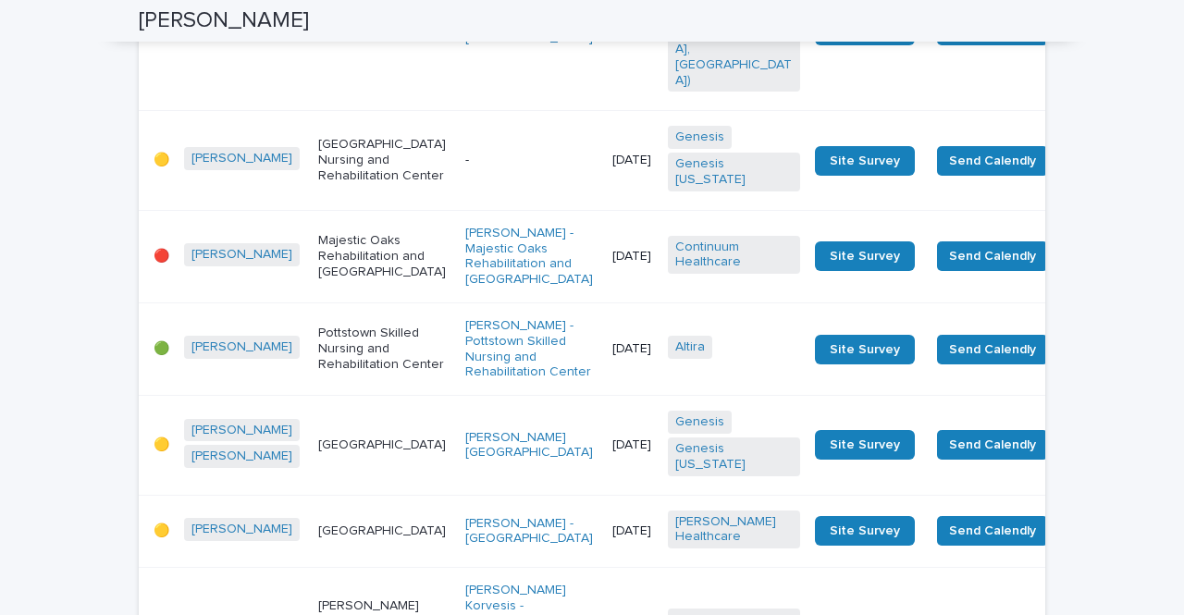
click at [605, 111] on td "[DATE]" at bounding box center [633, 30] width 56 height 162
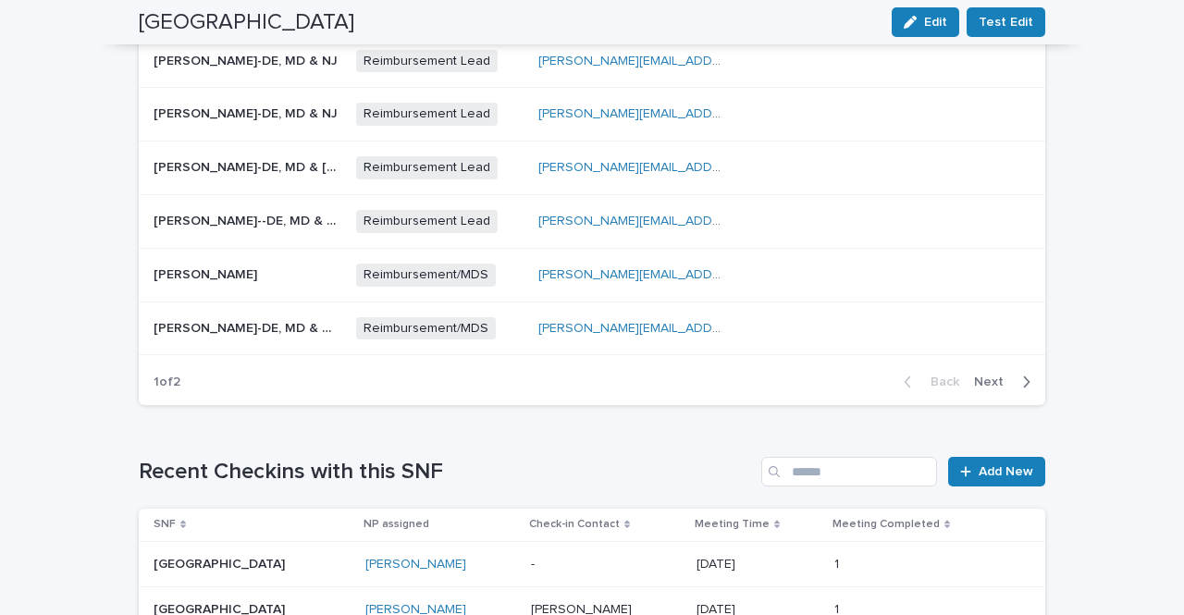
scroll to position [1388, 0]
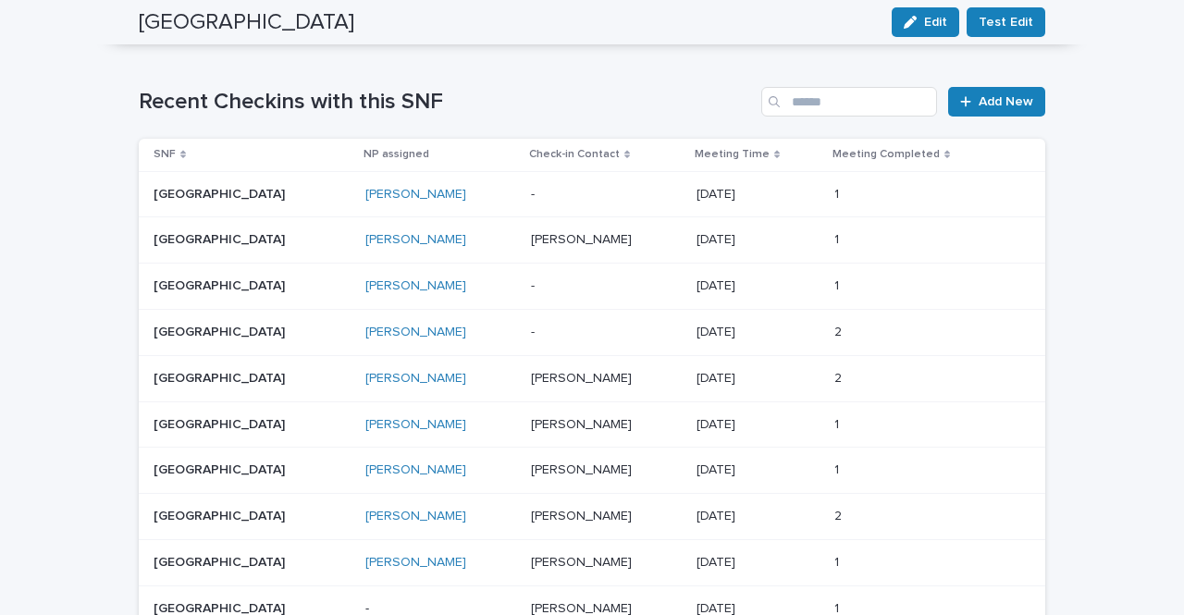
click at [638, 417] on p at bounding box center [606, 425] width 151 height 16
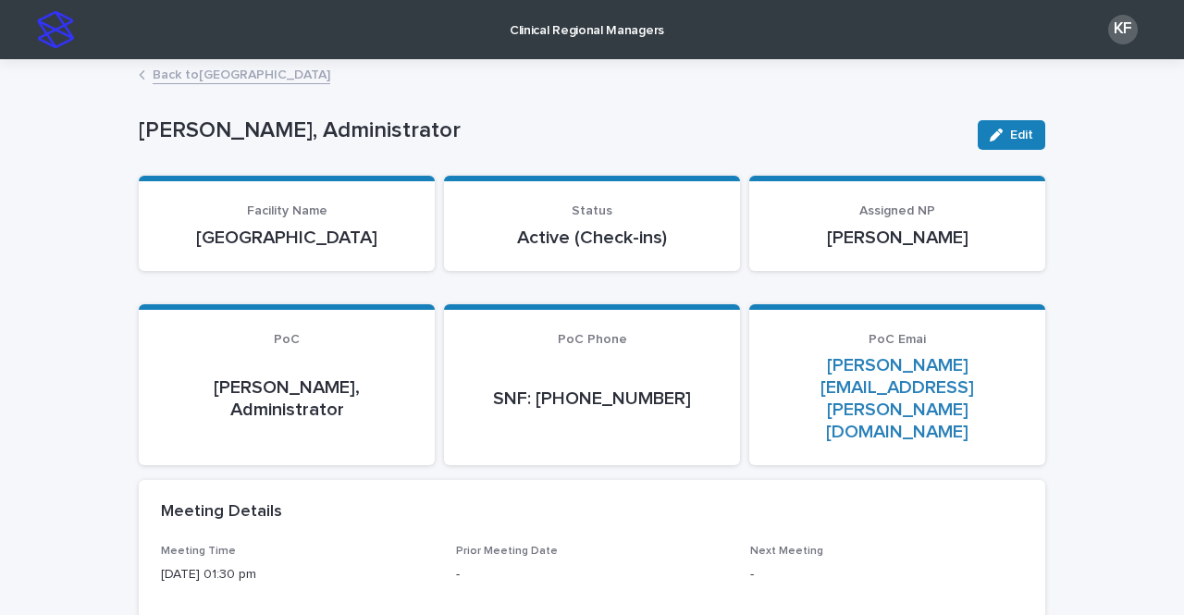
click at [130, 71] on div "Back to [GEOGRAPHIC_DATA]" at bounding box center [592, 76] width 925 height 26
click at [191, 78] on link "Back to [GEOGRAPHIC_DATA]" at bounding box center [242, 73] width 178 height 21
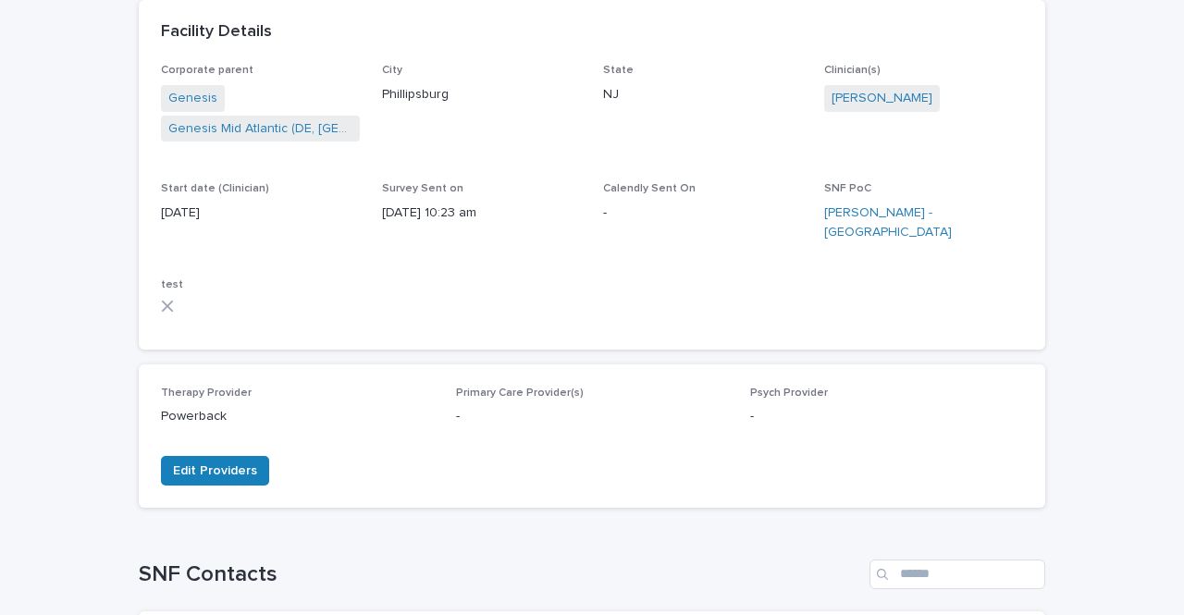
scroll to position [463, 0]
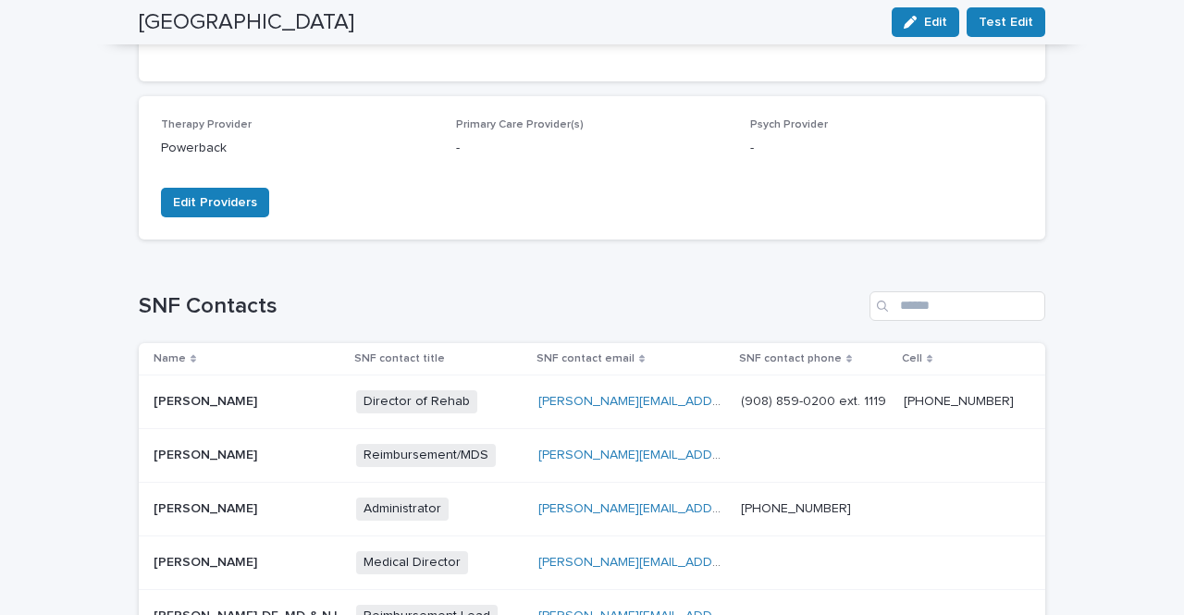
click at [611, 395] on div "susan.pacana@powerbackrehab.com susan.pacana@powerbackrehab.com" at bounding box center [632, 402] width 188 height 31
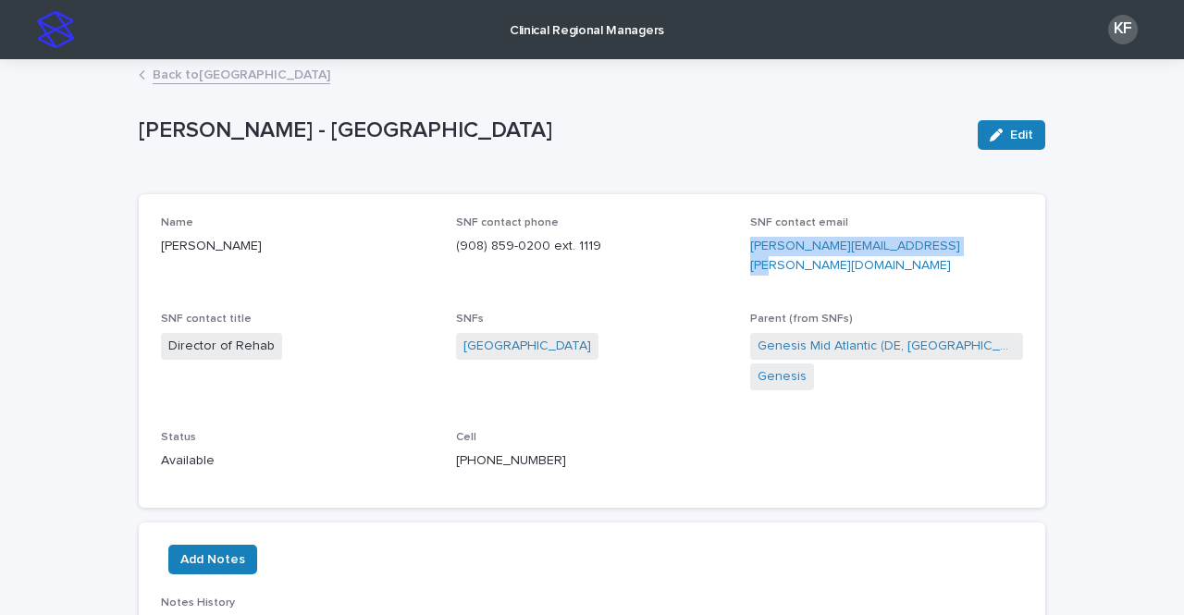
drag, startPoint x: 957, startPoint y: 241, endPoint x: 733, endPoint y: 249, distance: 224.0
click at [733, 249] on div "Name Susan Pacana SNF contact phone (908) 859-0200 ext. 1119 SNF contact email …" at bounding box center [592, 351] width 862 height 269
copy link "[PERSON_NAME][EMAIL_ADDRESS][PERSON_NAME][DOMAIN_NAME]"
click at [140, 73] on icon at bounding box center [142, 74] width 4 height 7
click at [203, 77] on link "Back to [GEOGRAPHIC_DATA]" at bounding box center [242, 73] width 178 height 21
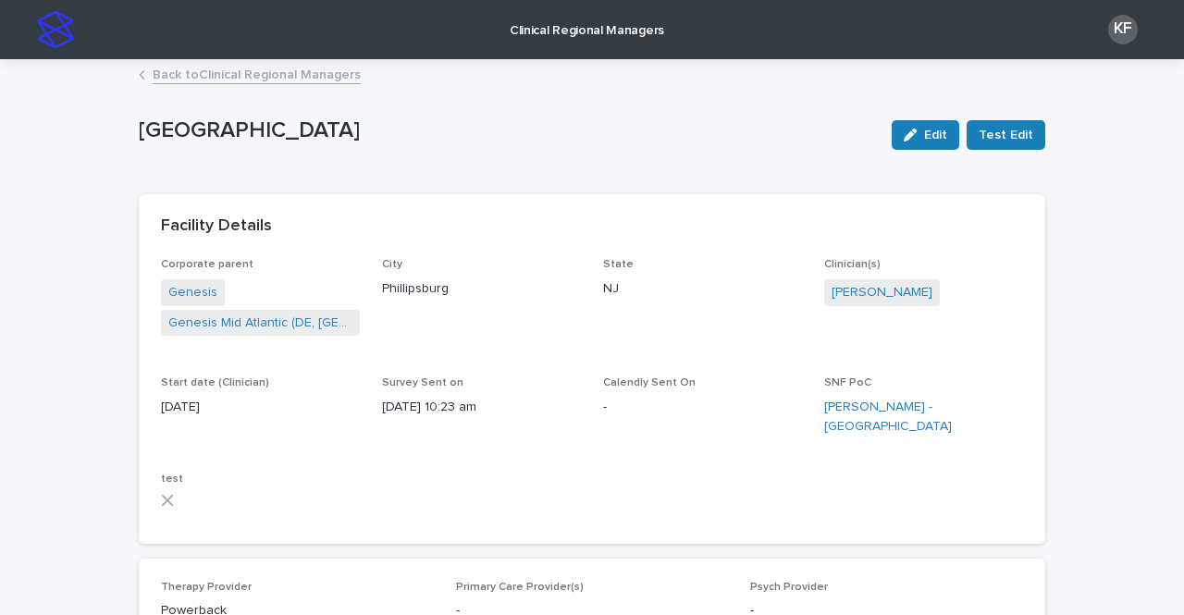
click at [203, 78] on link "Back to Clinical Regional Managers" at bounding box center [257, 73] width 208 height 21
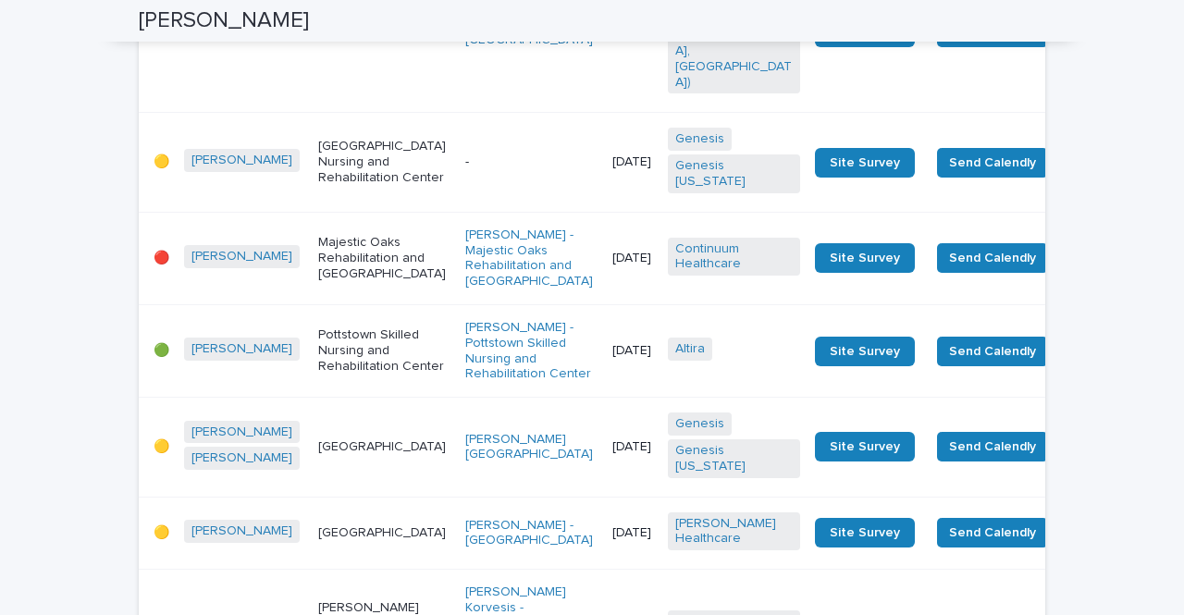
scroll to position [1388, 0]
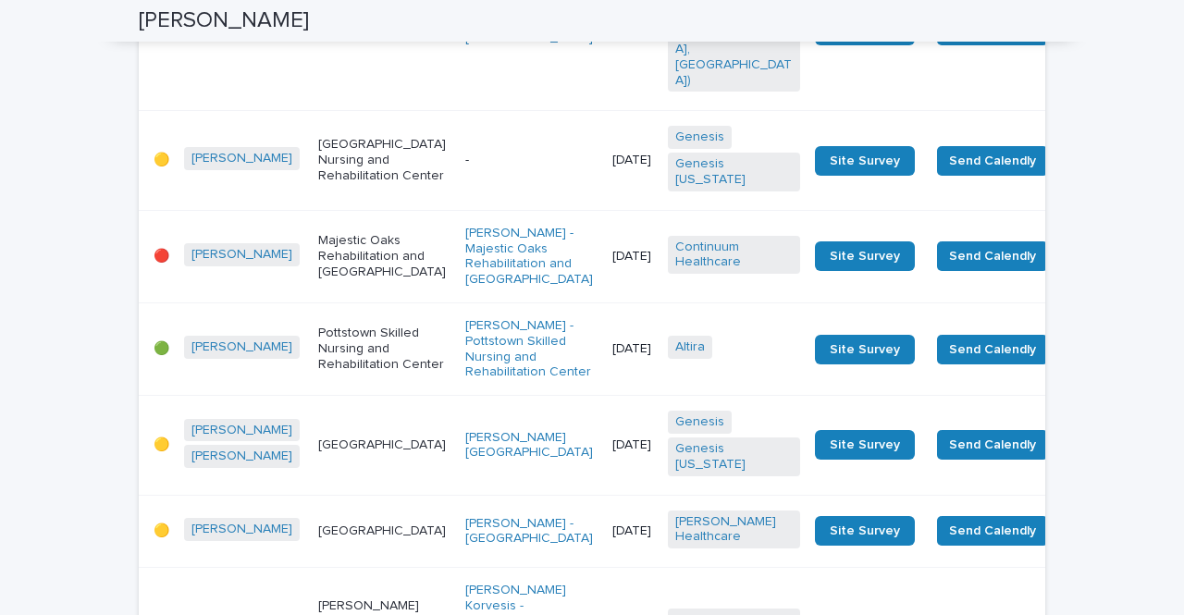
click at [605, 303] on td "[DATE]" at bounding box center [633, 256] width 56 height 93
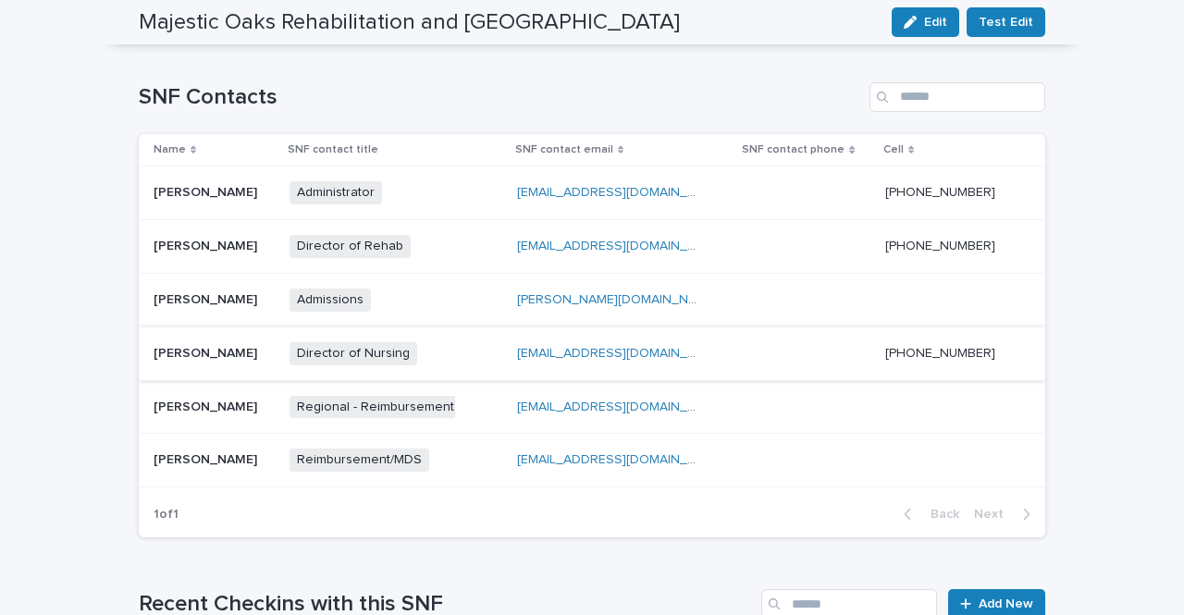
scroll to position [555, 0]
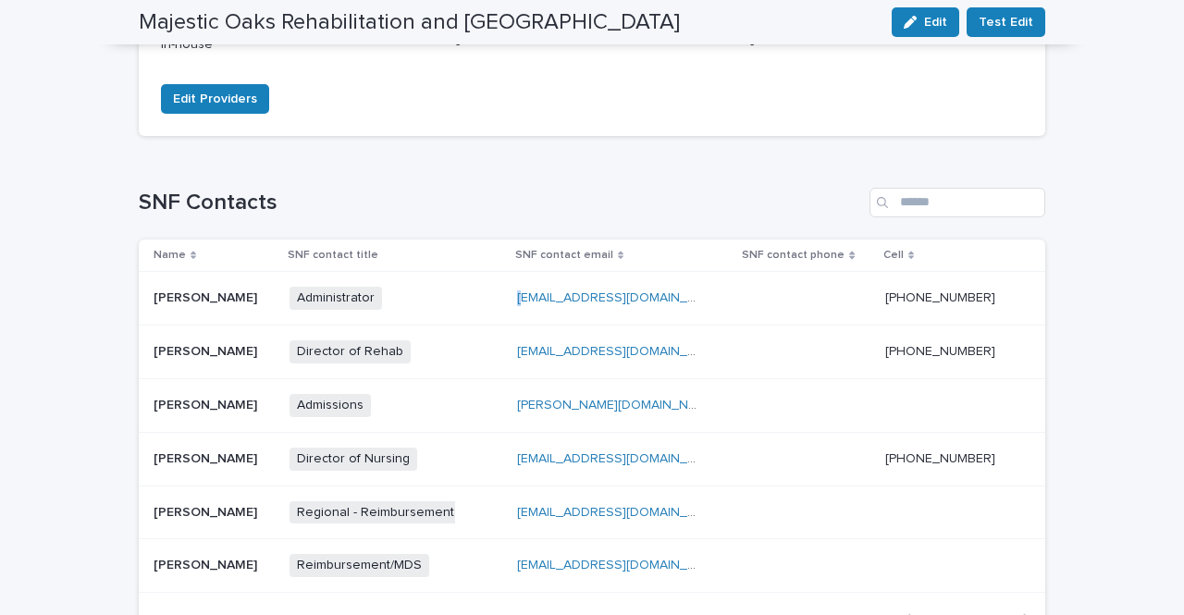
drag, startPoint x: 681, startPoint y: 279, endPoint x: 517, endPoint y: 281, distance: 163.8
click at [517, 281] on td "clynn@majesticrehab.com clynn@majesticrehab.com" at bounding box center [624, 299] width 228 height 54
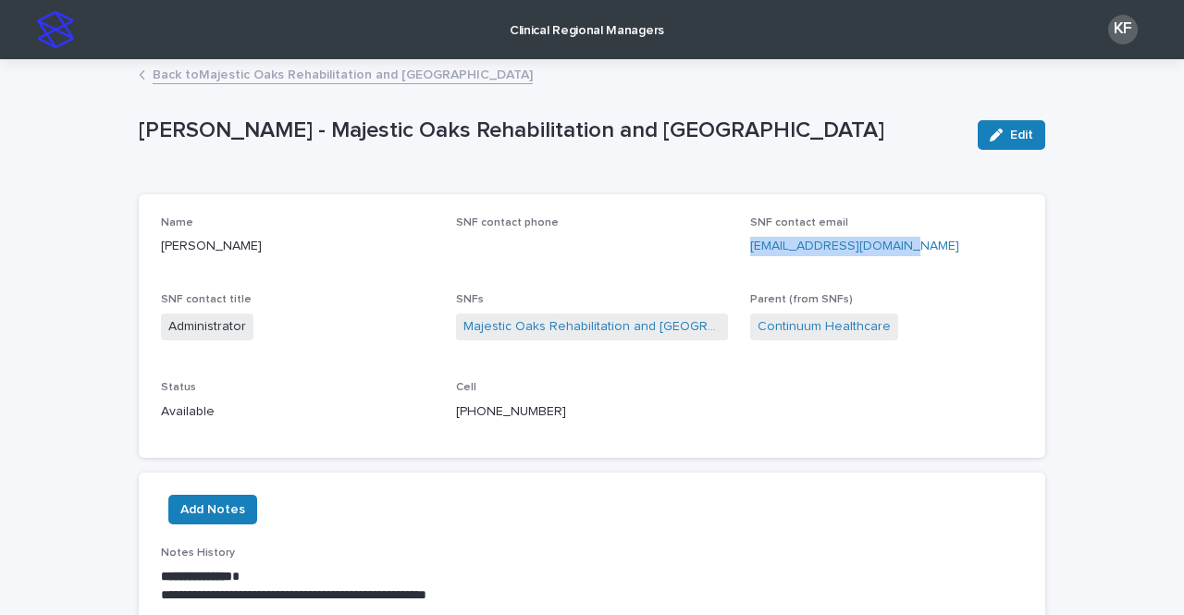
drag, startPoint x: 904, startPoint y: 241, endPoint x: 734, endPoint y: 260, distance: 171.2
click at [734, 260] on div "Name Christina Lynn SNF contact phone SNF contact email clynn@majesticrehab.com…" at bounding box center [592, 327] width 862 height 220
copy link "clynn@majesticrehab.com"
click at [158, 77] on link "Back to Majestic Oaks Rehabilitation and Nursing Center" at bounding box center [343, 73] width 380 height 21
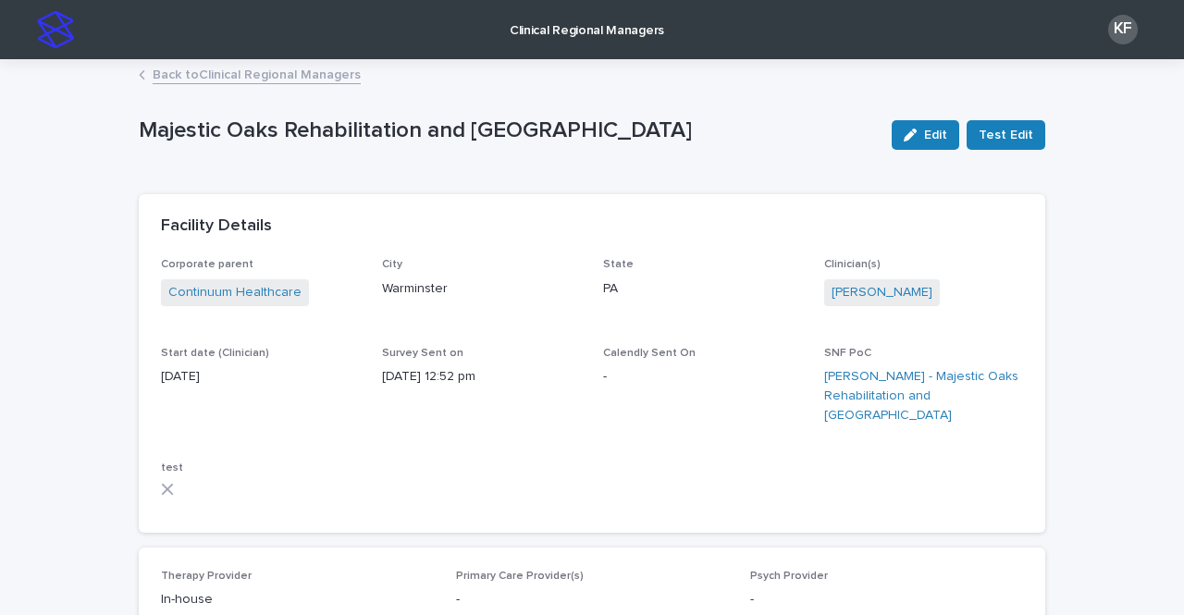
click at [200, 69] on link "Back to Clinical Regional Managers" at bounding box center [257, 73] width 208 height 21
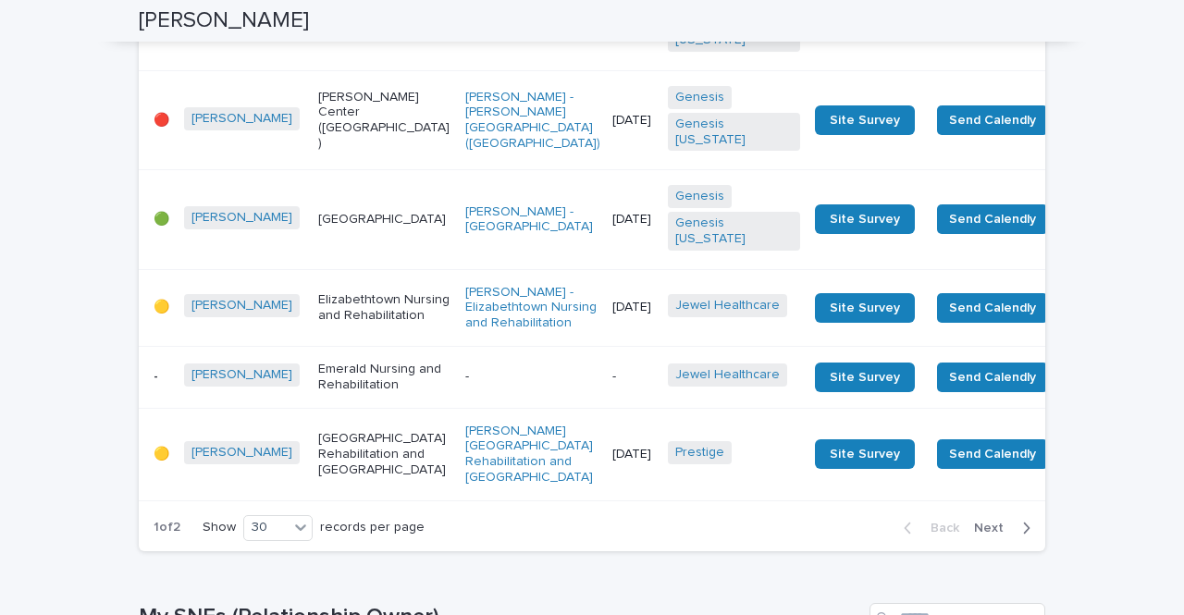
scroll to position [2683, 0]
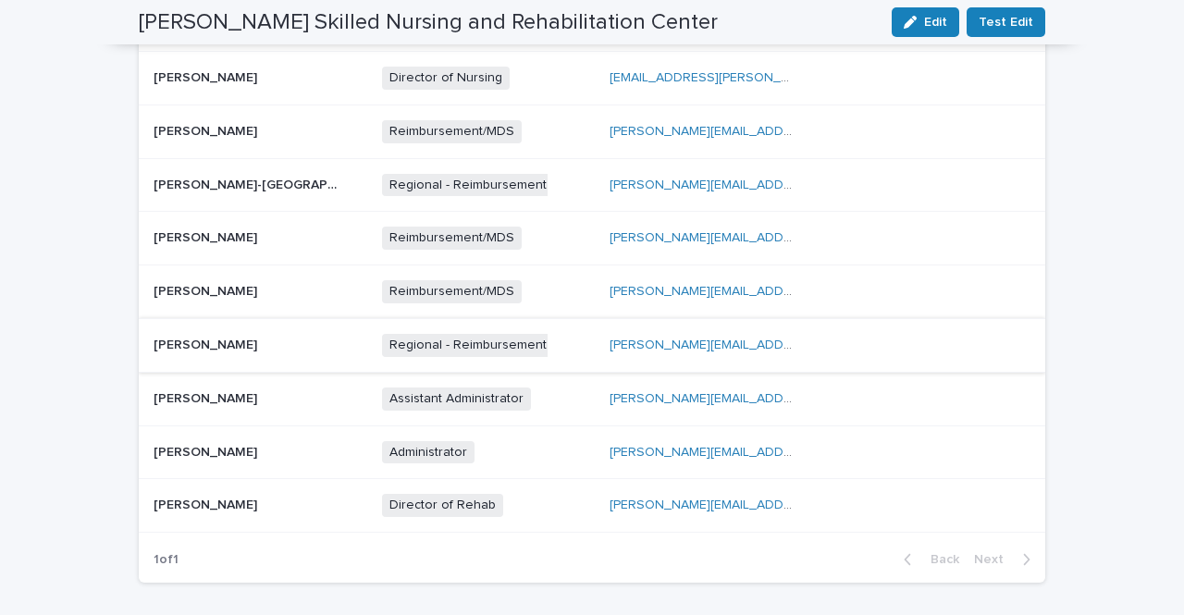
scroll to position [925, 0]
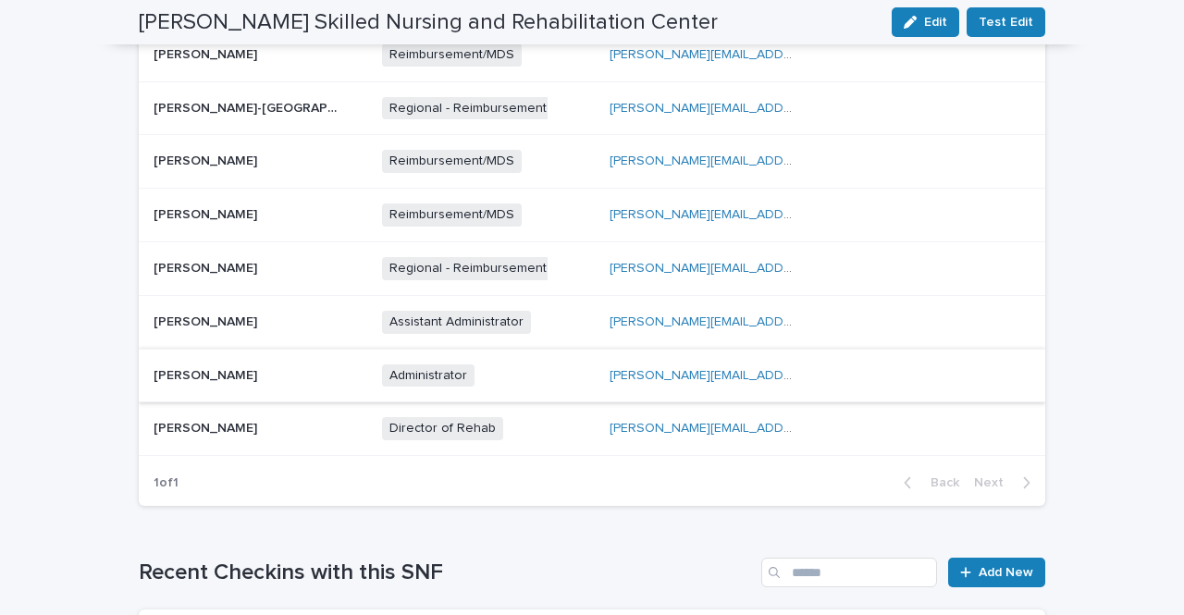
click at [672, 369] on link "chaim.gaerman@genesishcc.com" at bounding box center [765, 375] width 310 height 13
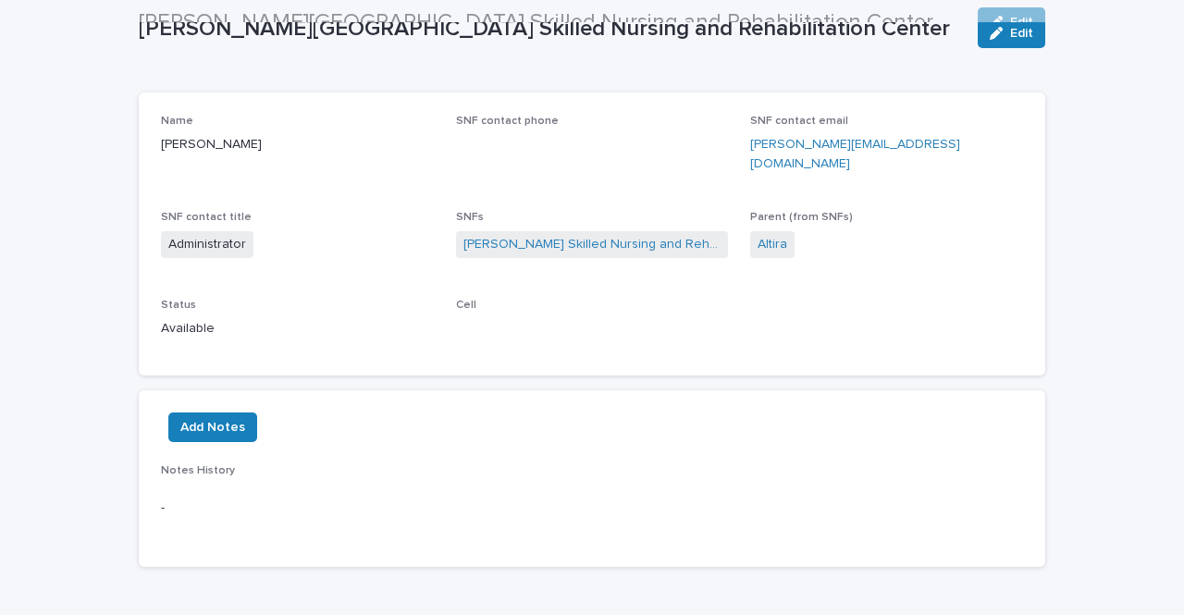
scroll to position [9, 0]
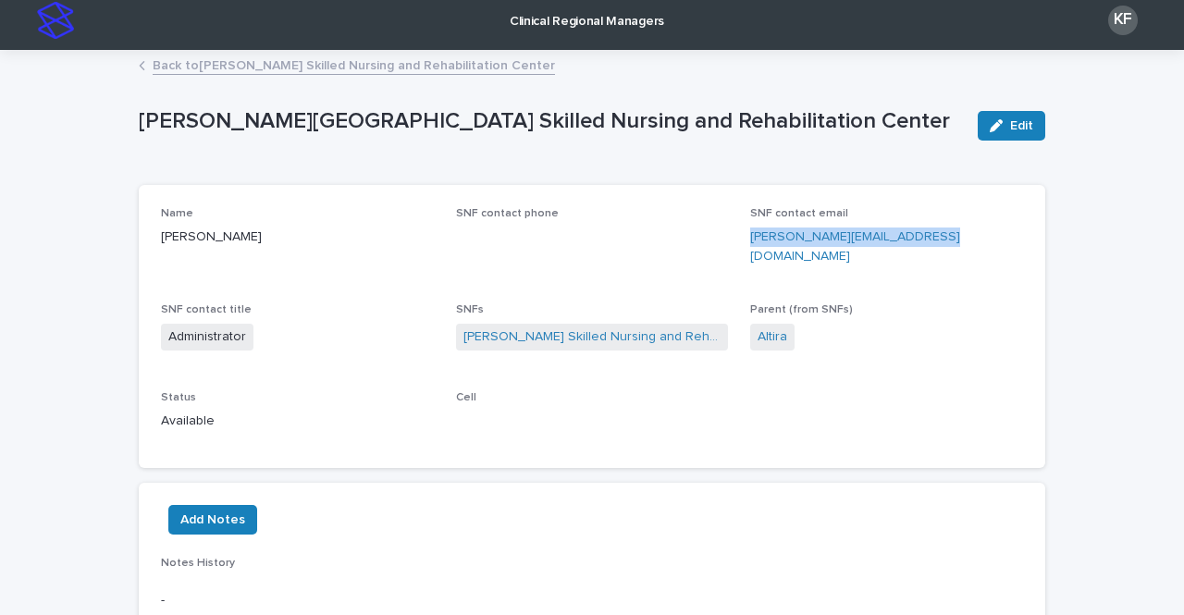
drag, startPoint x: 953, startPoint y: 231, endPoint x: 739, endPoint y: 252, distance: 214.7
click at [739, 252] on div "Name Chaim Gaerman SNF contact phone SNF contact email chaim.gaerman@genesishcc…" at bounding box center [592, 326] width 862 height 239
copy link "chaim.gaerman@genesishcc.com"
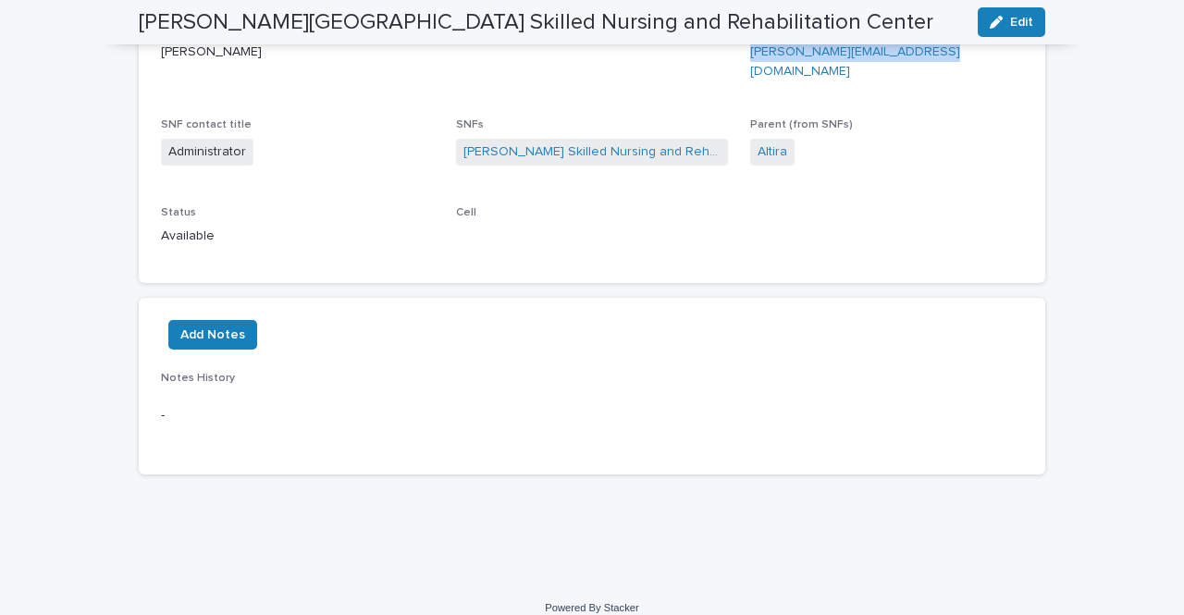
scroll to position [0, 0]
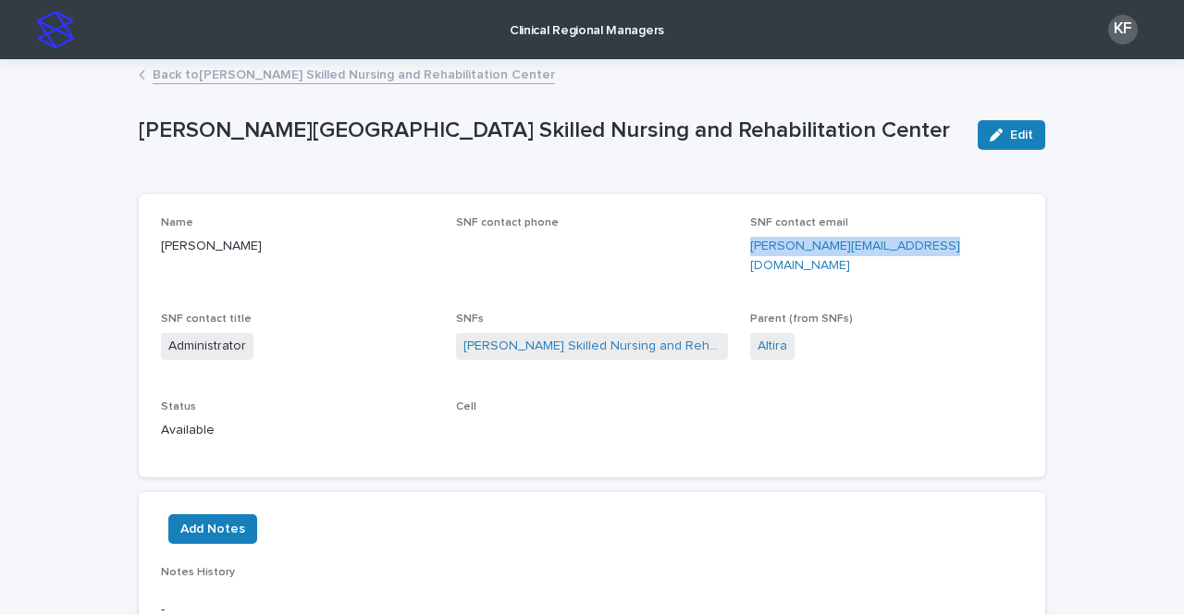
click at [162, 76] on link "Back to Easton Skilled Nursing and Rehabilitation Center" at bounding box center [354, 73] width 402 height 21
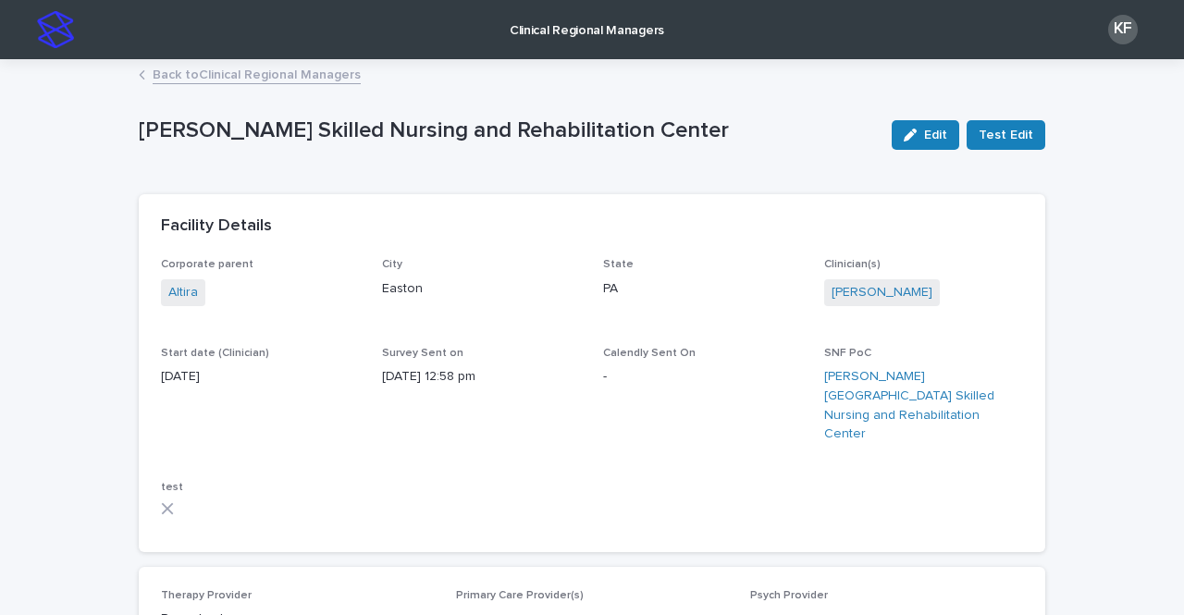
click at [600, 22] on p "Clinical Regional Managers" at bounding box center [587, 19] width 155 height 39
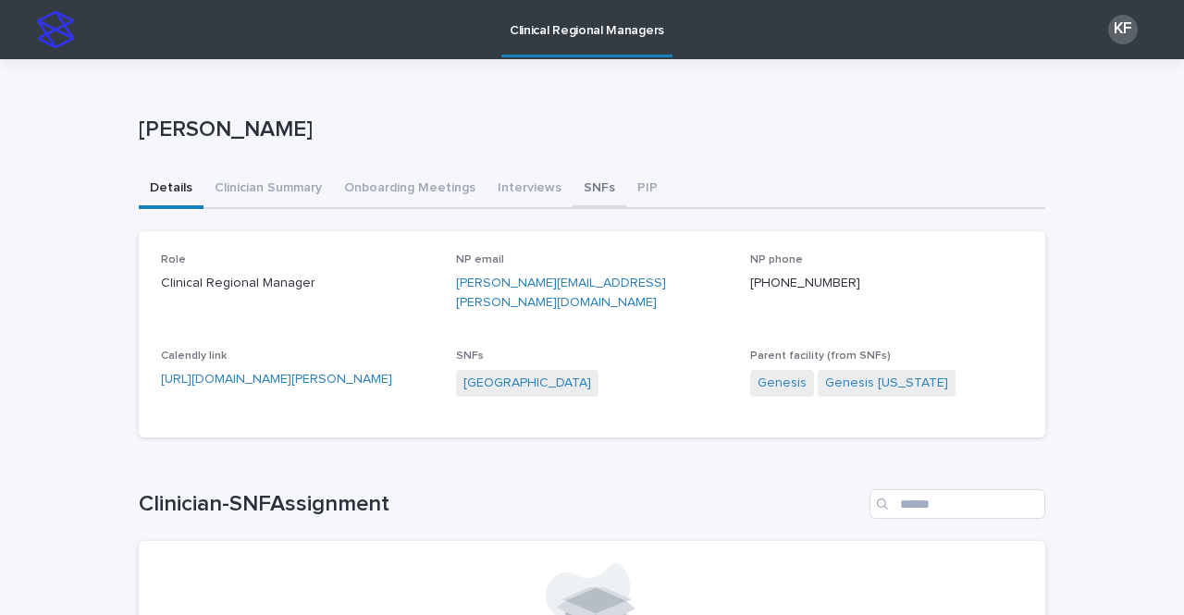
click at [586, 191] on button "SNFs" at bounding box center [600, 189] width 54 height 39
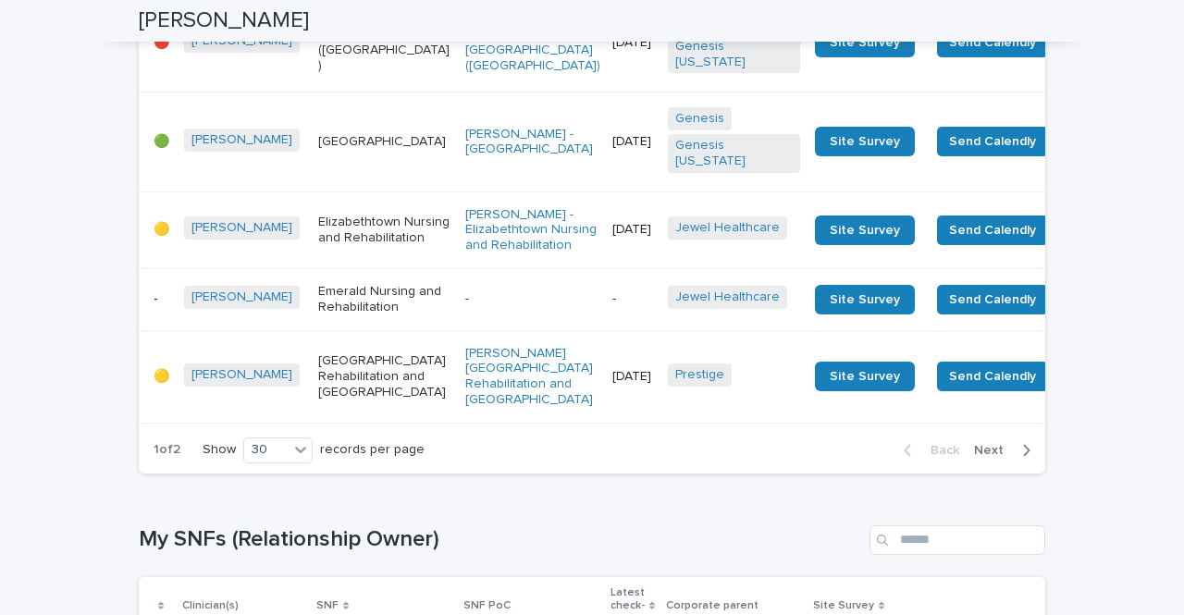
scroll to position [2868, 0]
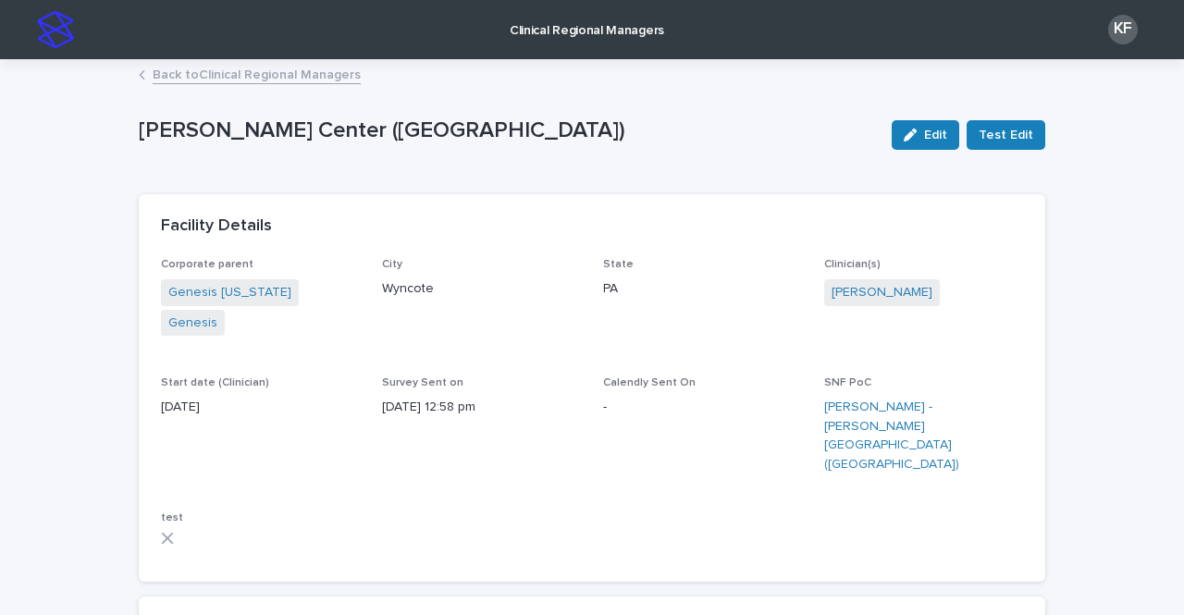
click at [576, 29] on p "Clinical Regional Managers" at bounding box center [587, 19] width 155 height 39
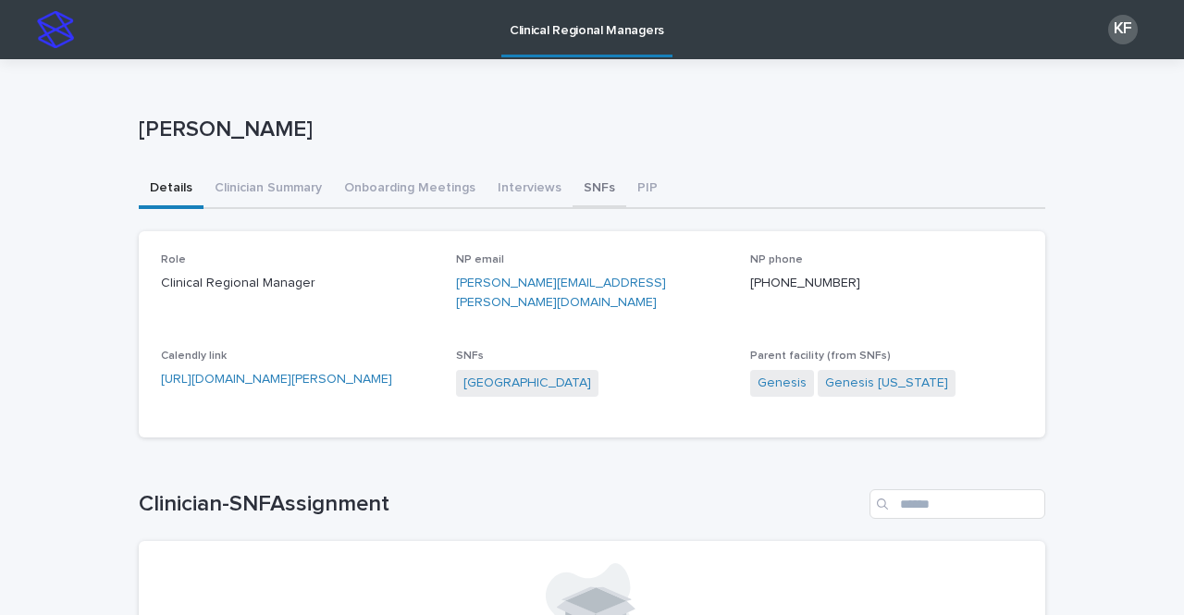
click at [582, 189] on button "SNFs" at bounding box center [600, 189] width 54 height 39
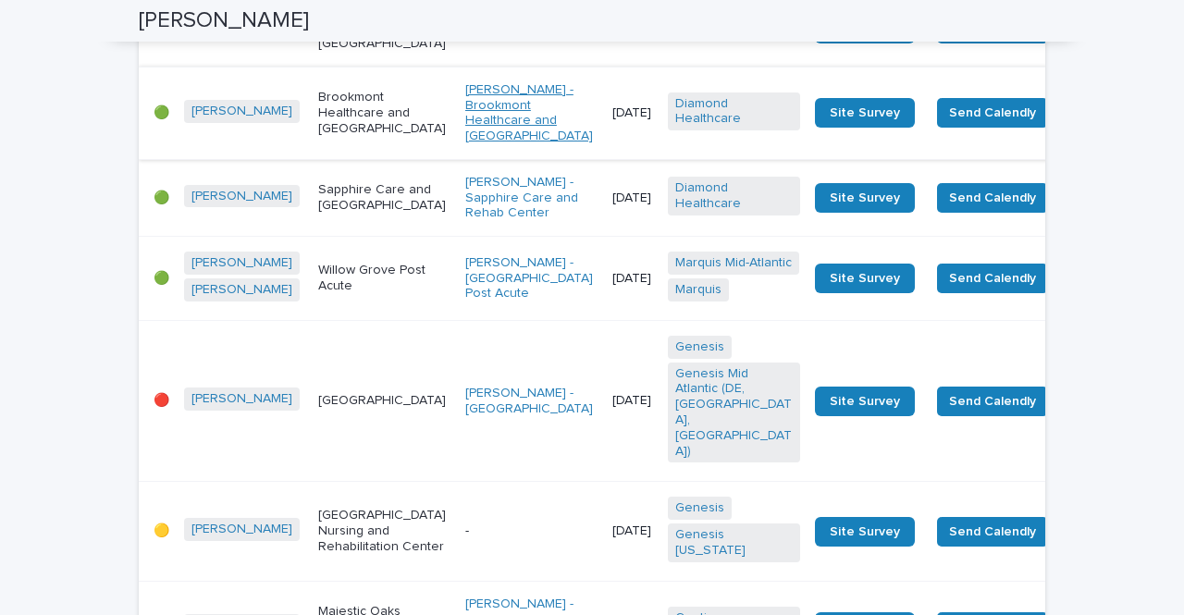
scroll to position [1018, 0]
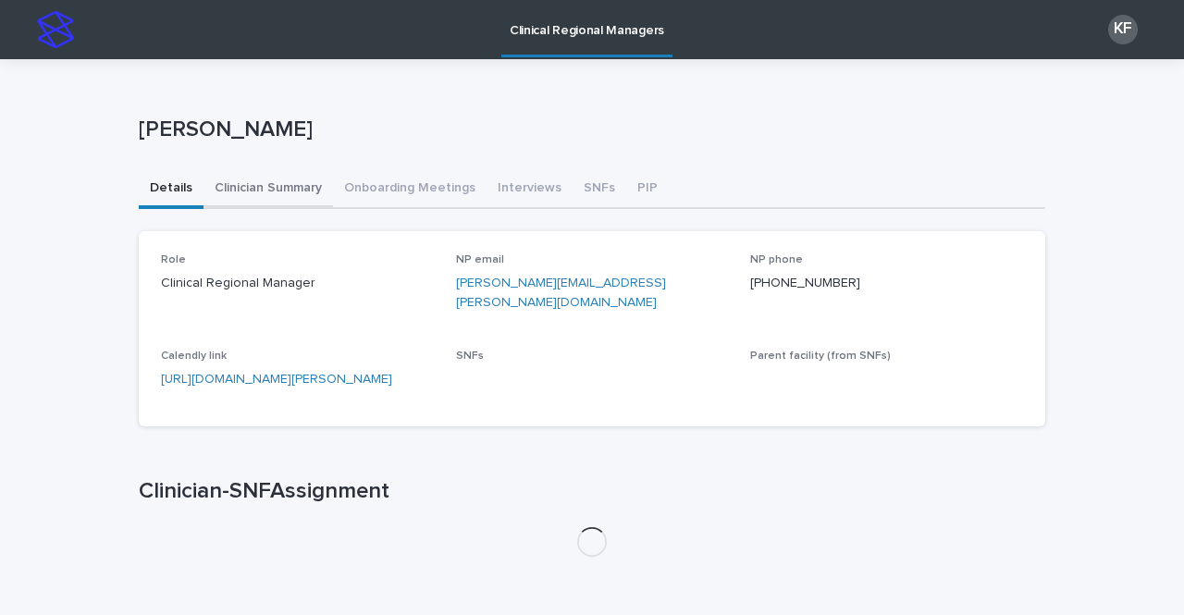
click at [249, 180] on button "Clinician Summary" at bounding box center [269, 189] width 130 height 39
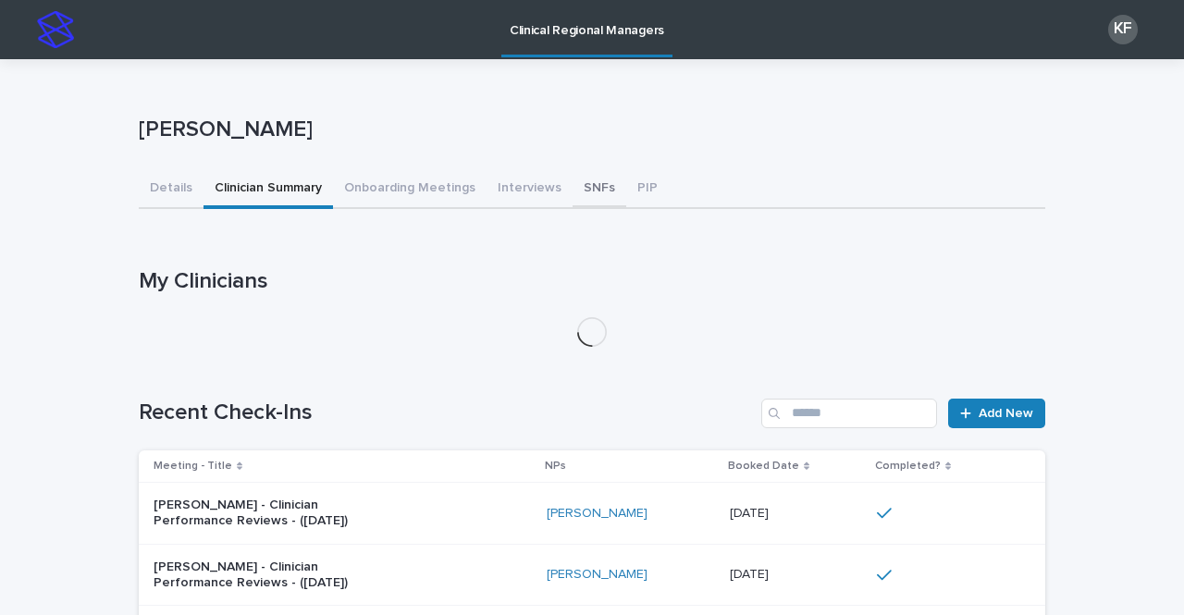
click at [574, 192] on button "SNFs" at bounding box center [600, 189] width 54 height 39
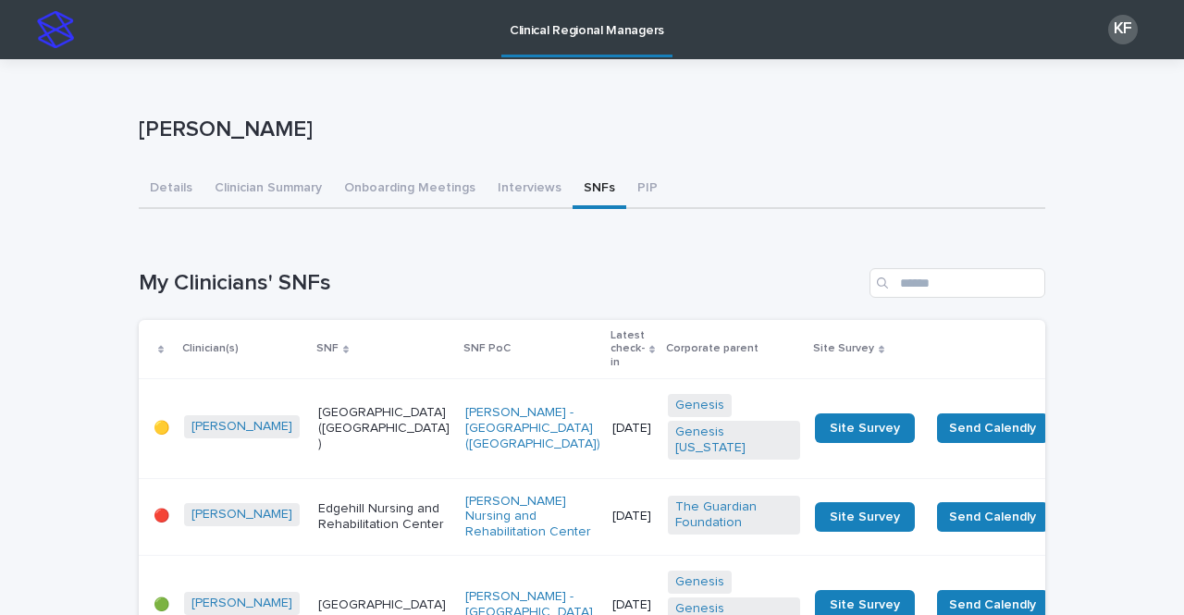
drag, startPoint x: 1166, startPoint y: 93, endPoint x: 1167, endPoint y: 114, distance: 20.4
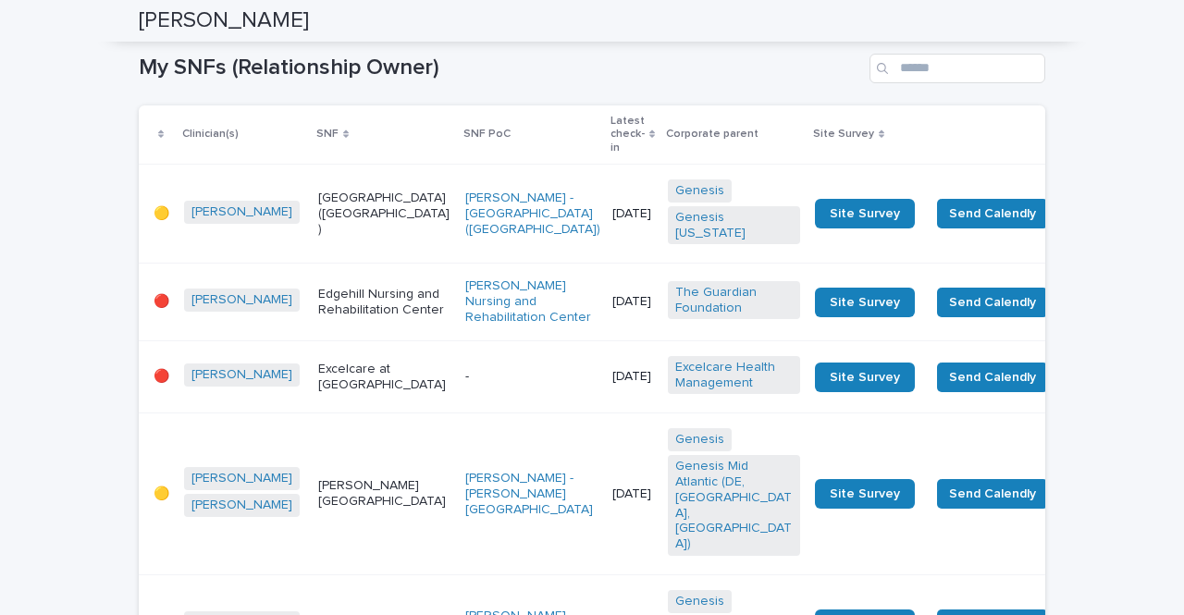
scroll to position [3274, 0]
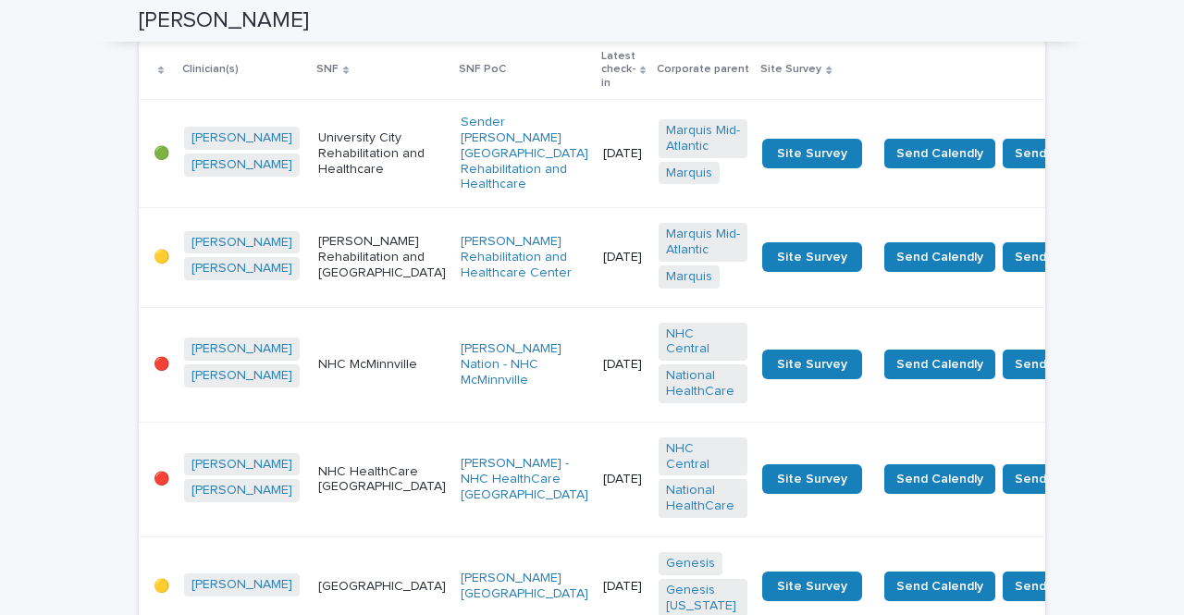
scroll to position [360, 0]
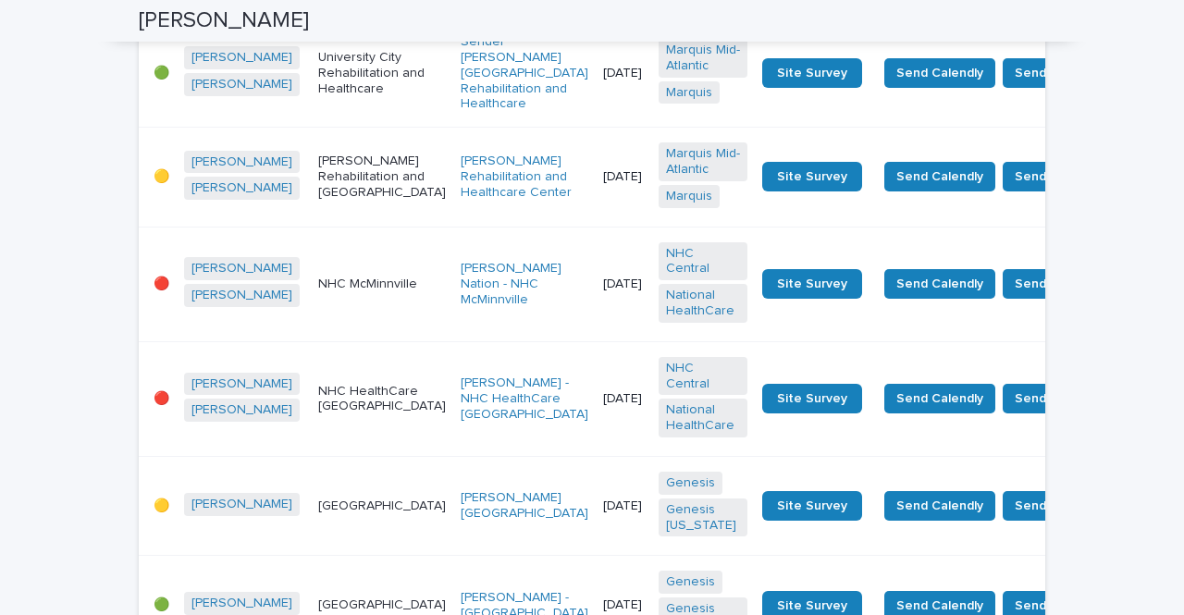
click at [596, 115] on td "[DATE]" at bounding box center [624, 73] width 56 height 108
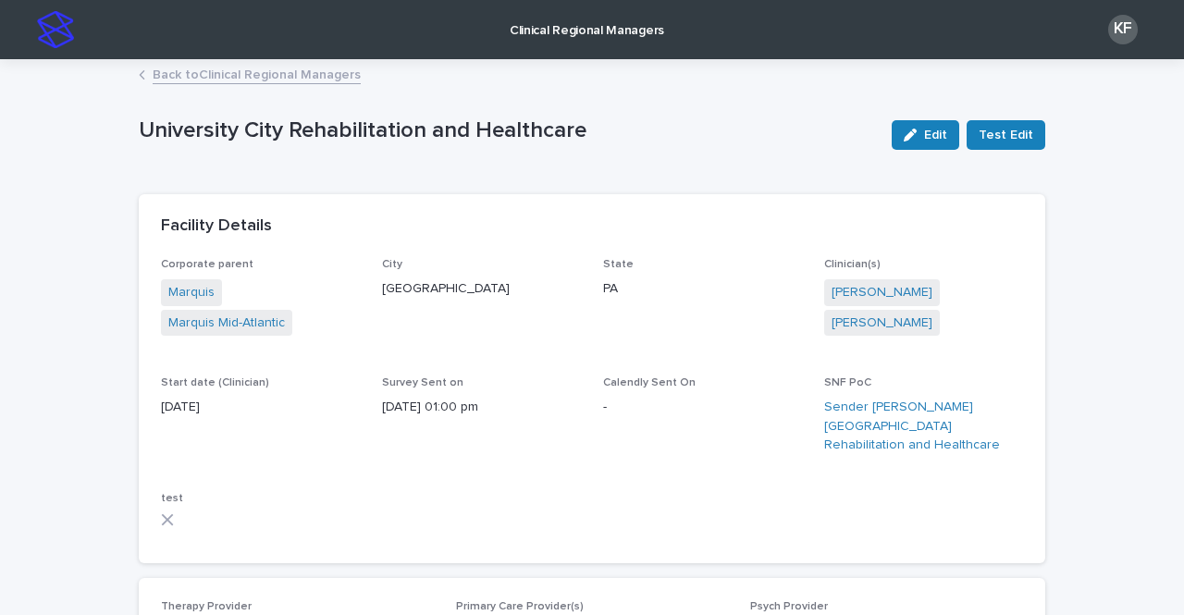
click at [164, 72] on link "Back to Clinical Regional Managers" at bounding box center [257, 73] width 208 height 21
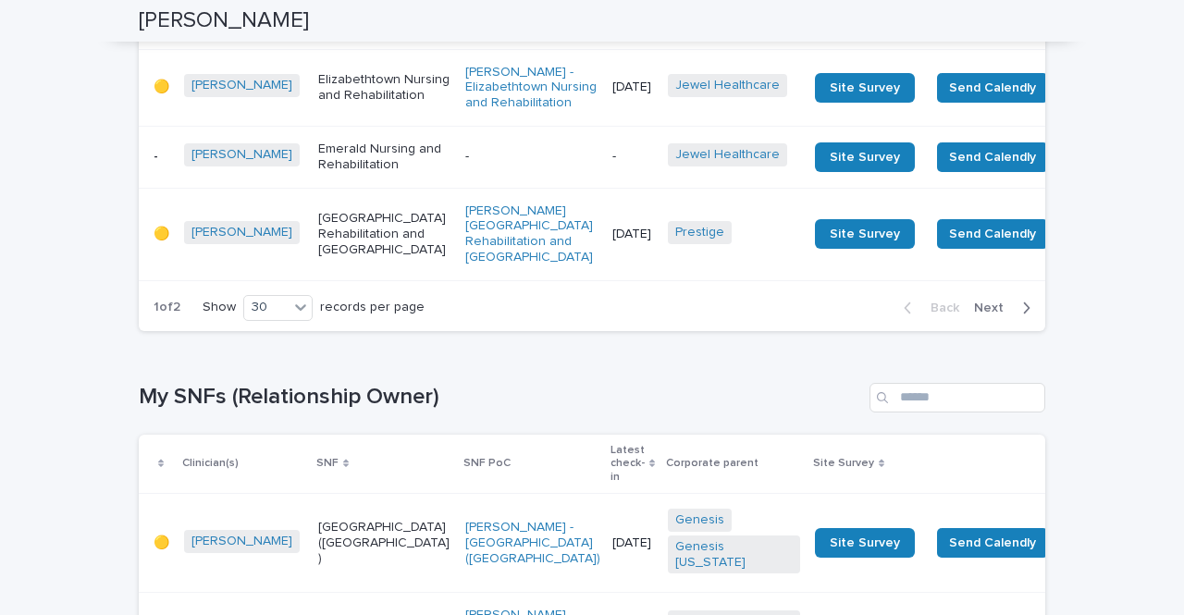
scroll to position [2904, 0]
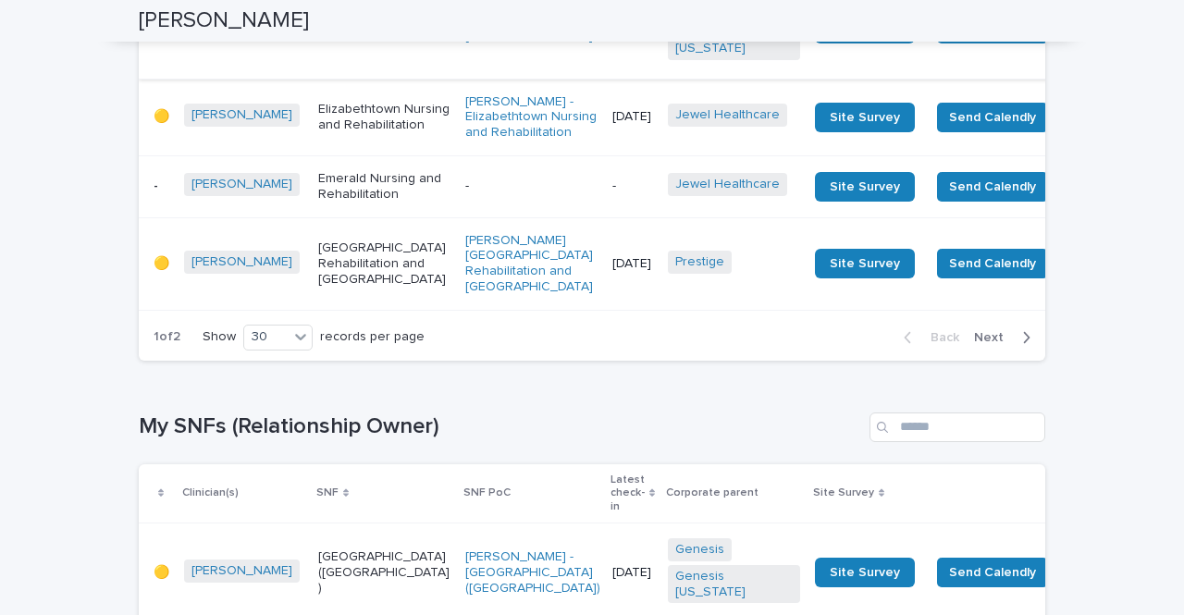
scroll to position [3423, 0]
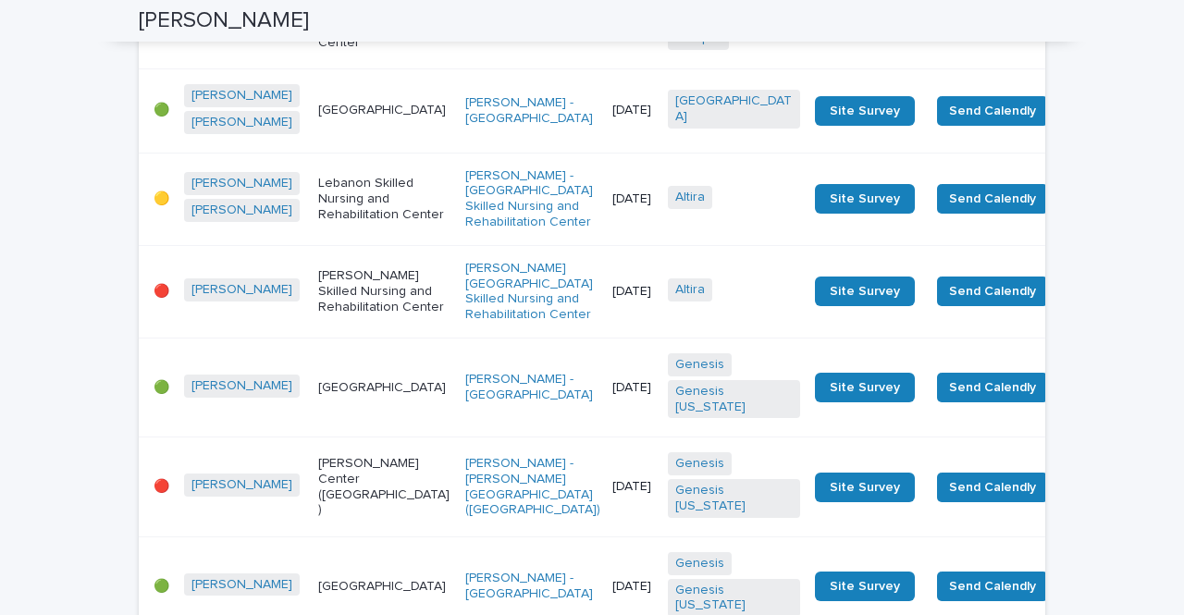
scroll to position [3608, 0]
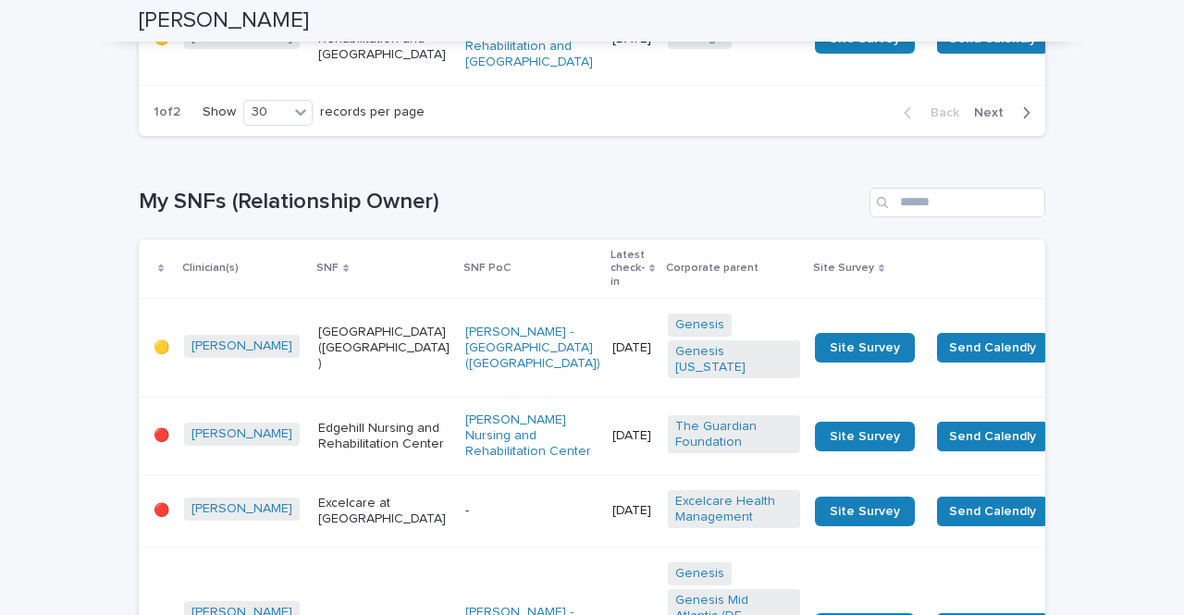
scroll to position [3146, 0]
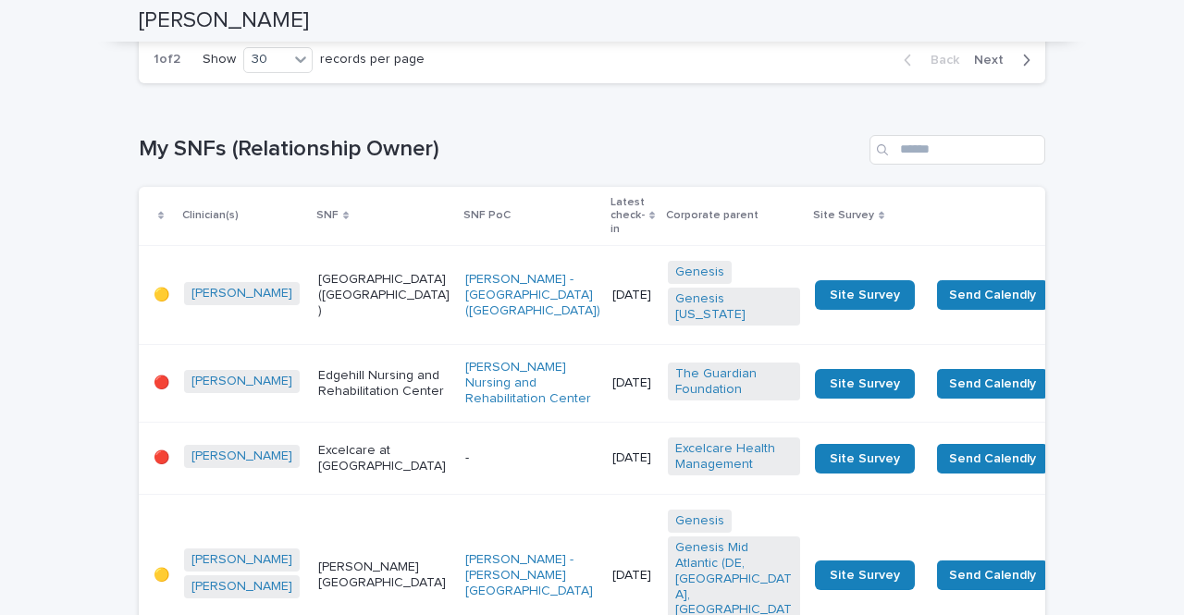
click at [987, 67] on span "Next" at bounding box center [994, 60] width 41 height 13
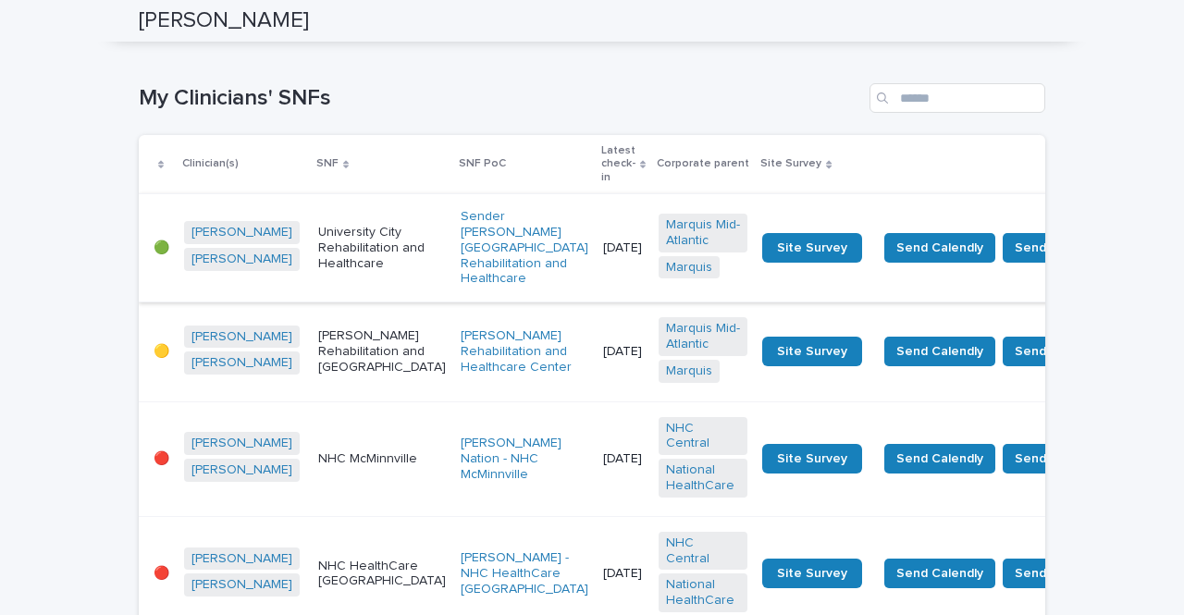
scroll to position [0, 0]
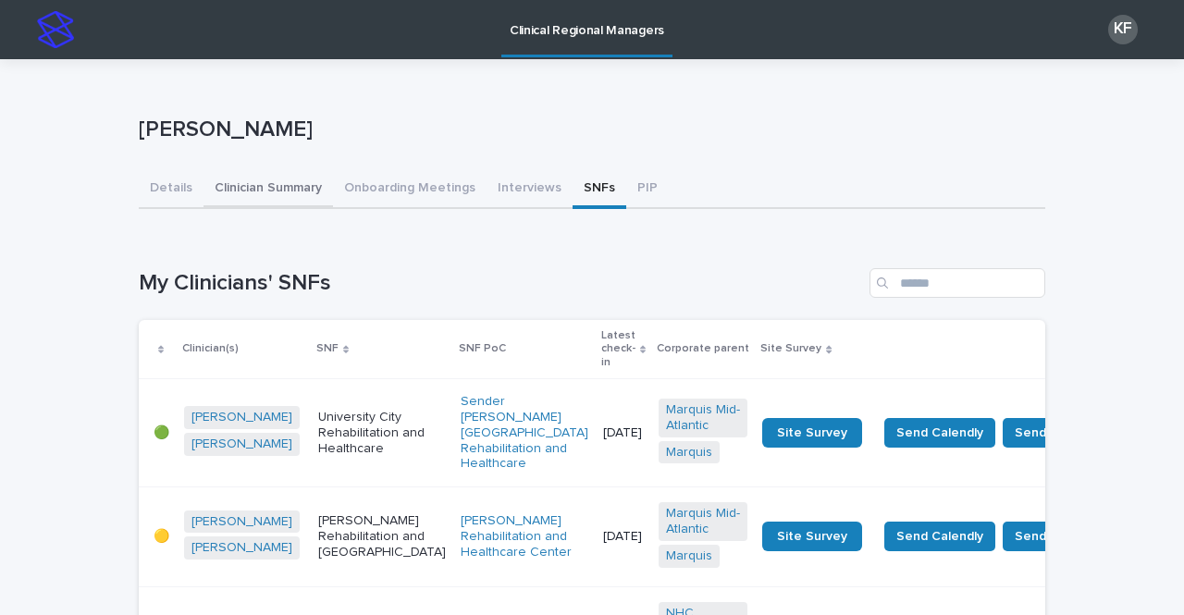
click at [227, 186] on button "Clinician Summary" at bounding box center [269, 189] width 130 height 39
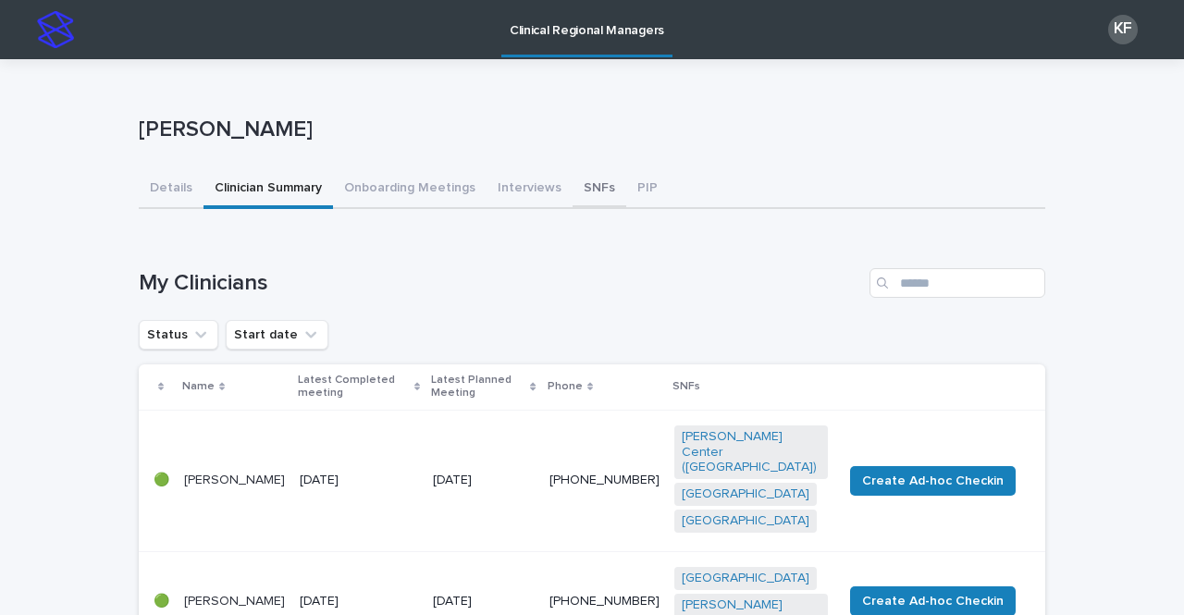
drag, startPoint x: 575, startPoint y: 188, endPoint x: 558, endPoint y: 209, distance: 27.0
click at [576, 188] on button "SNFs" at bounding box center [600, 189] width 54 height 39
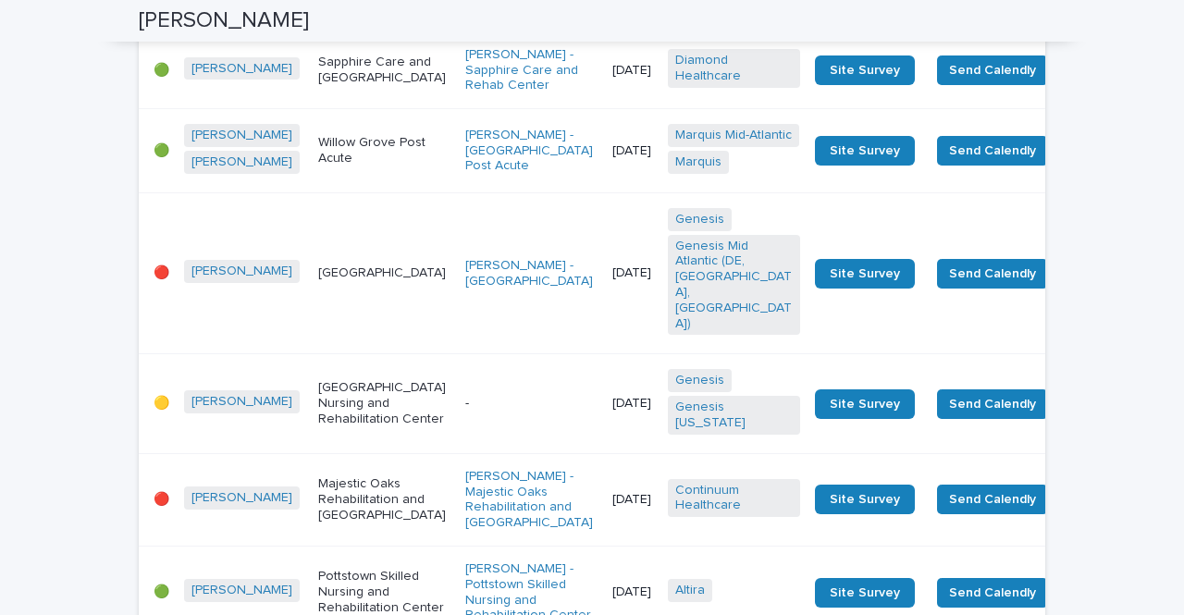
scroll to position [1203, 0]
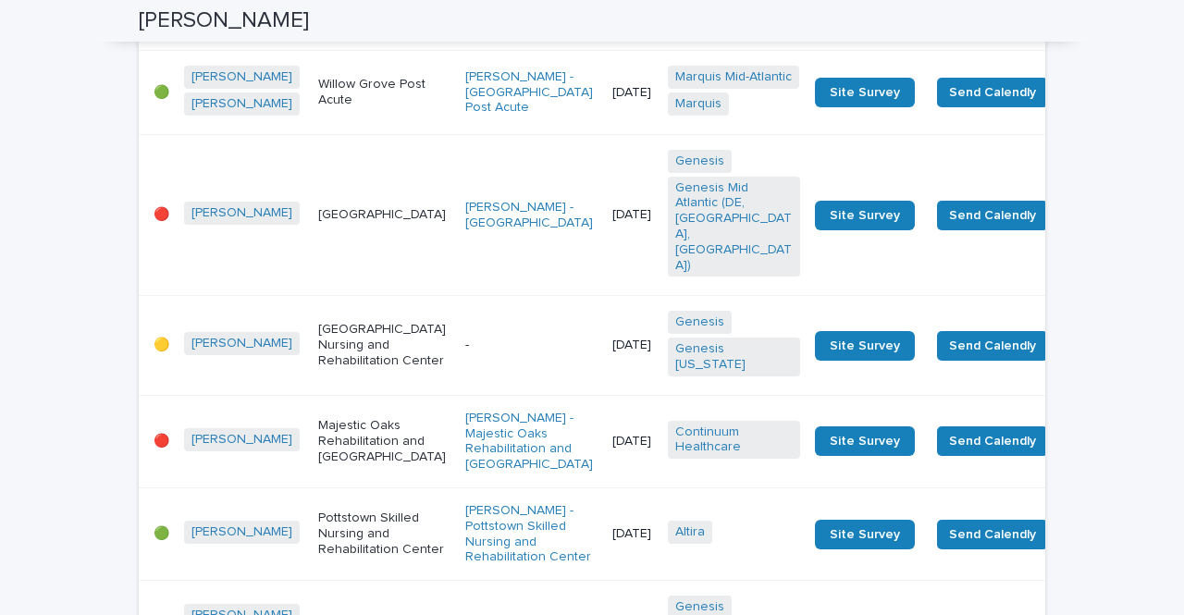
click at [469, 239] on div "[PERSON_NAME] - [GEOGRAPHIC_DATA]" at bounding box center [531, 215] width 132 height 46
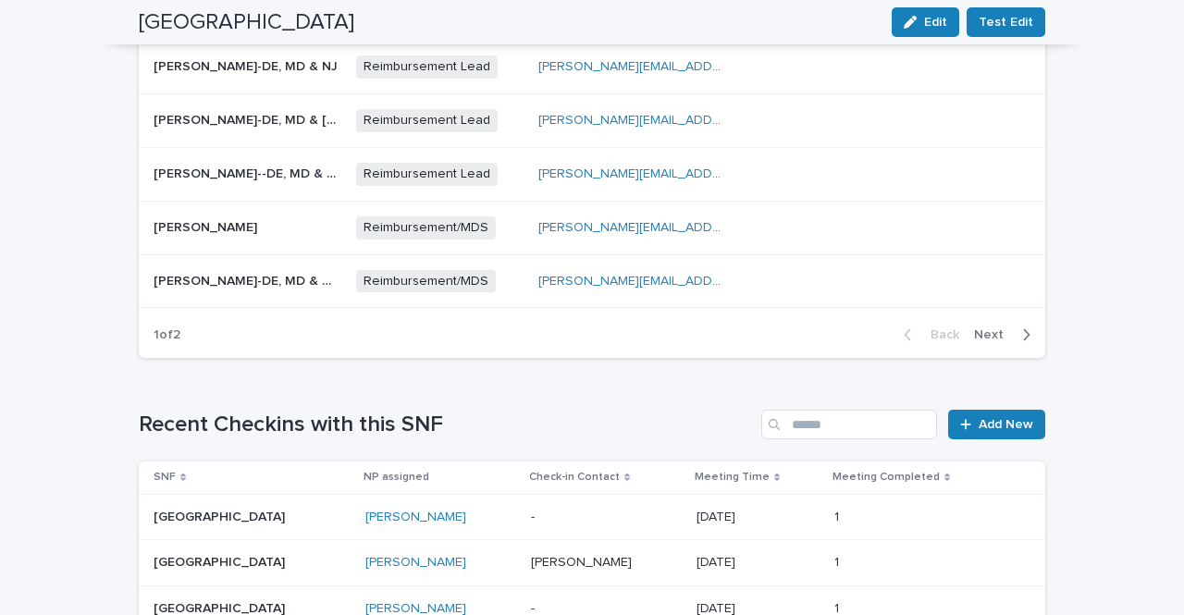
scroll to position [1110, 0]
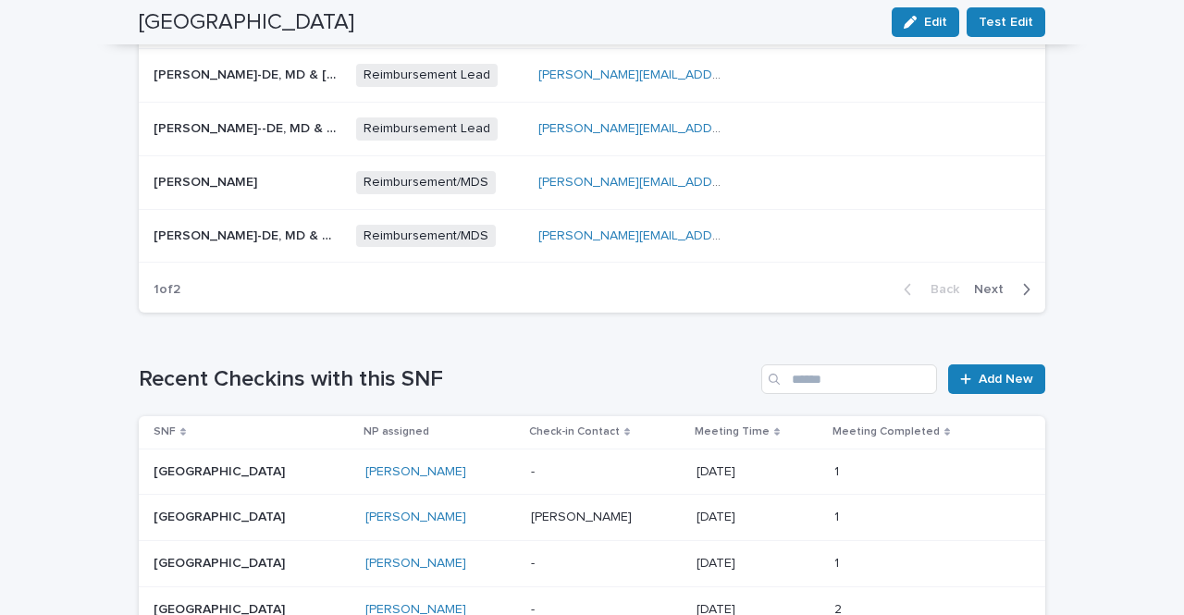
click at [543, 464] on p at bounding box center [606, 472] width 151 height 16
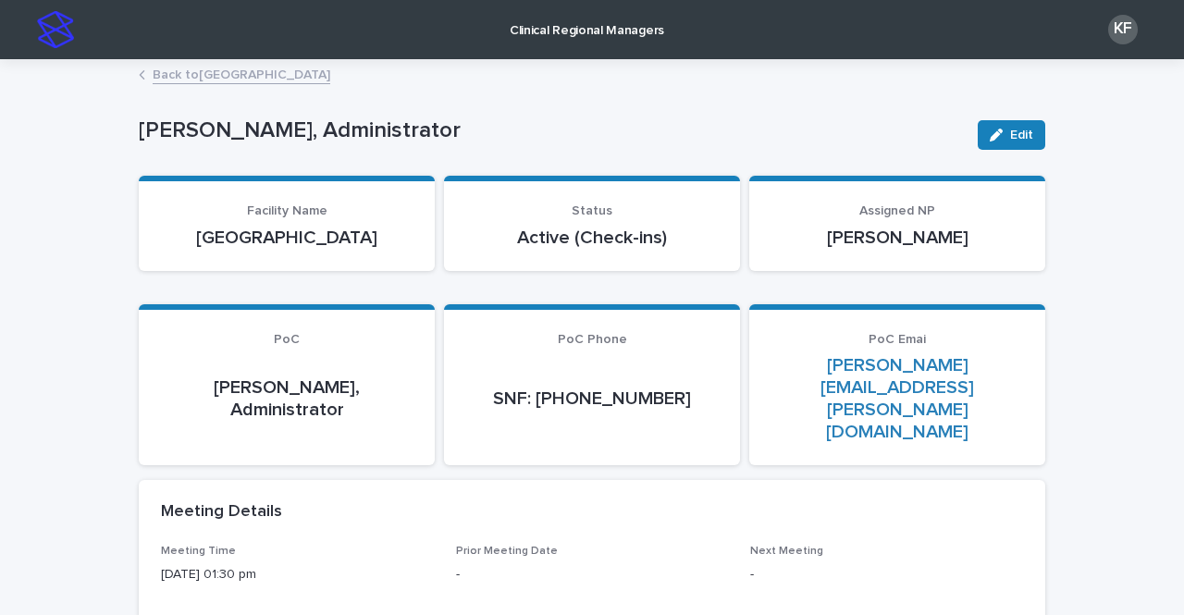
click at [144, 73] on div "Back to [GEOGRAPHIC_DATA]" at bounding box center [592, 76] width 925 height 26
